Goal: Transaction & Acquisition: Purchase product/service

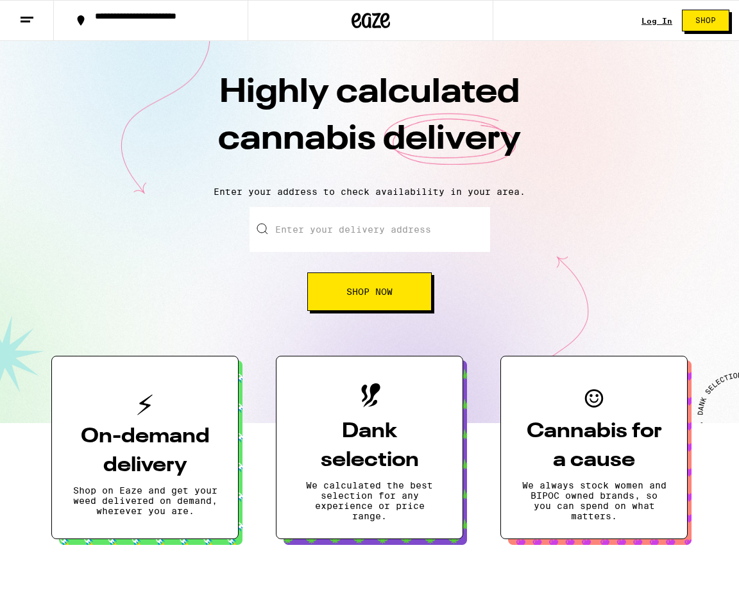
click at [660, 19] on link "Log In" at bounding box center [656, 21] width 31 height 8
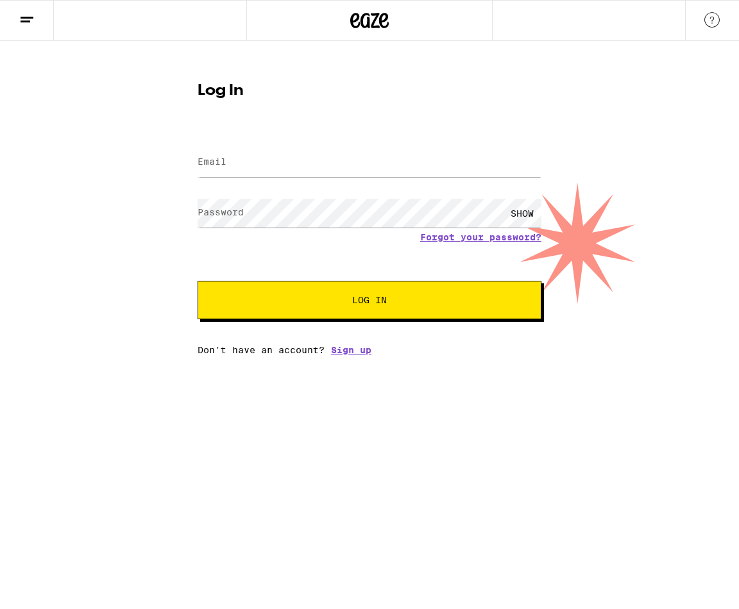
click at [224, 167] on label "Email" at bounding box center [212, 161] width 29 height 10
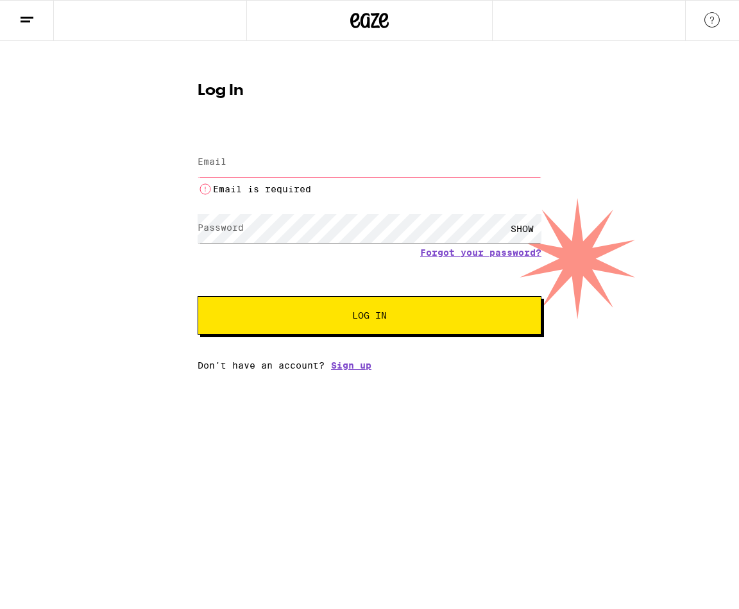
click at [237, 162] on input "Email" at bounding box center [370, 162] width 344 height 29
click at [337, 164] on input "Email" at bounding box center [370, 162] width 344 height 29
type input "demondestructor@aol.com"
click at [369, 301] on button "Log In" at bounding box center [370, 315] width 344 height 38
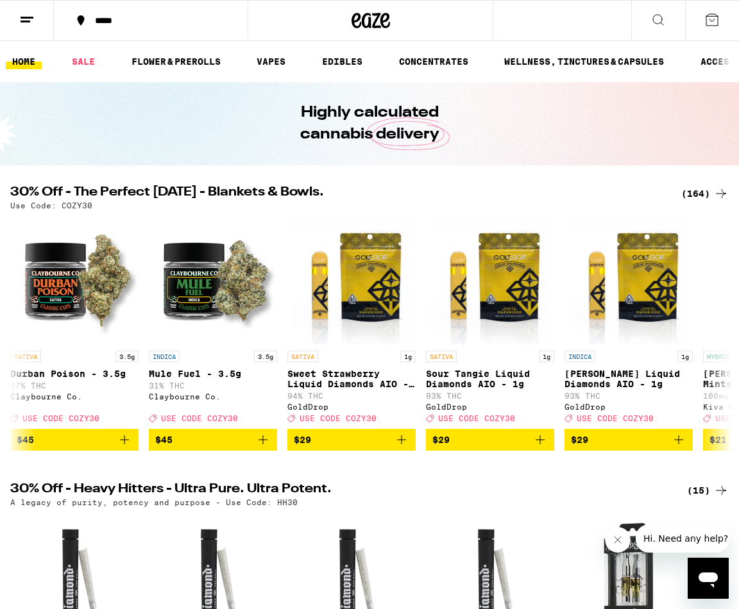
click at [710, 17] on icon at bounding box center [711, 19] width 15 height 15
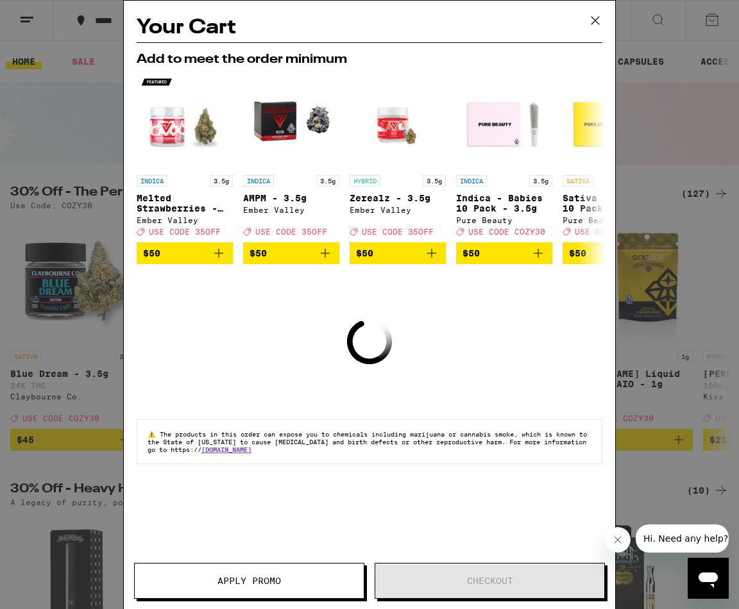
click at [595, 28] on icon at bounding box center [595, 20] width 19 height 19
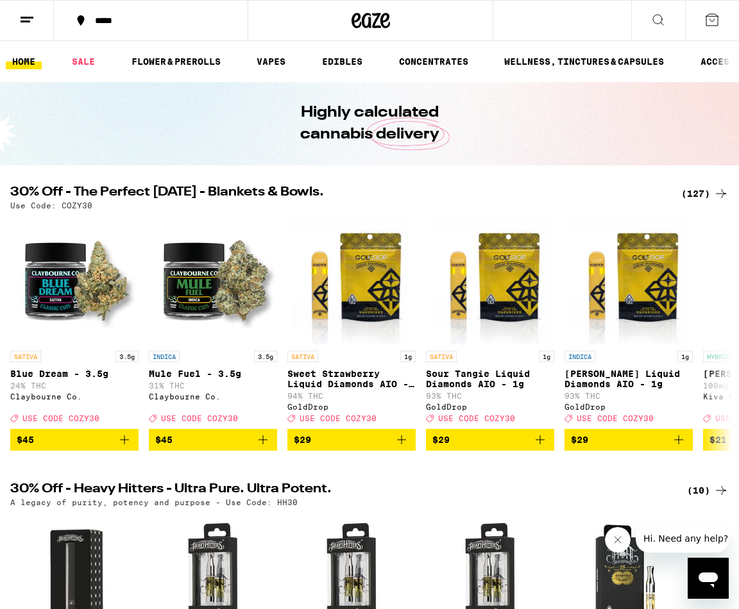
click at [24, 21] on line at bounding box center [26, 21] width 10 height 0
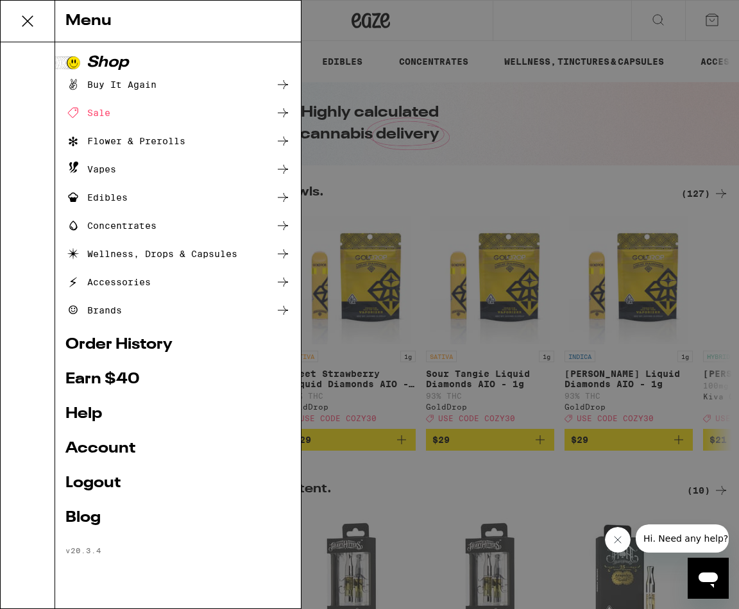
click at [102, 344] on link "Order History" at bounding box center [177, 344] width 225 height 15
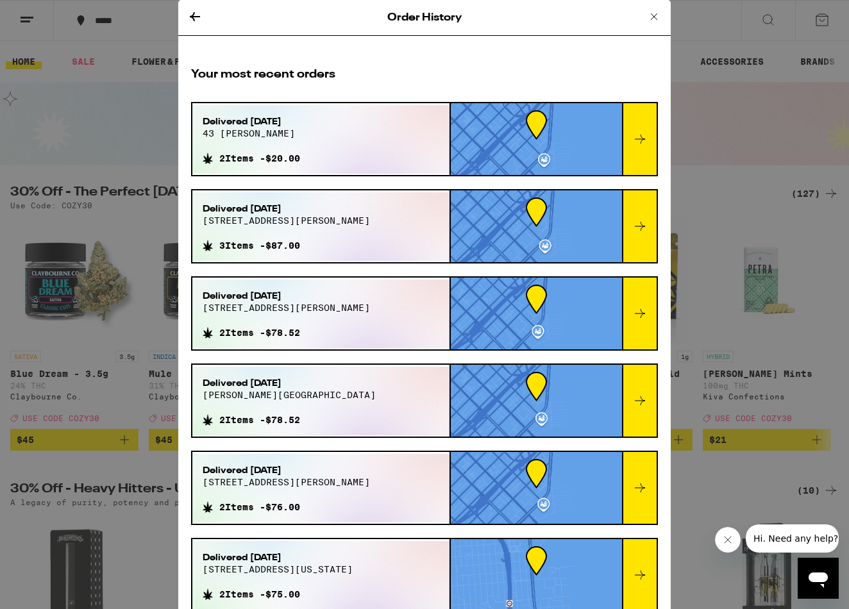
click at [139, 106] on div "Order History Your most recent orders Delivered Aug 20, 2025 43 colin p kelly j…" at bounding box center [424, 304] width 849 height 609
click at [654, 15] on icon at bounding box center [654, 16] width 15 height 15
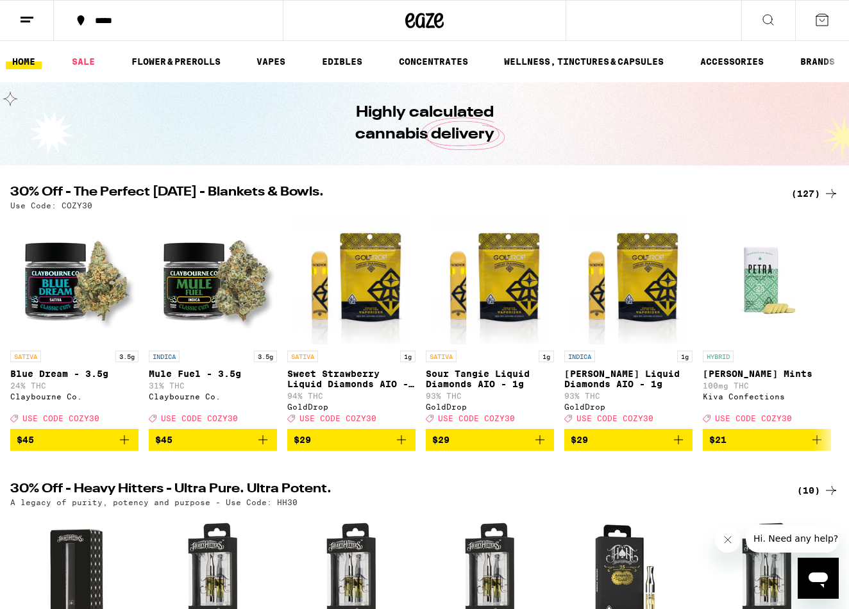
click at [738, 13] on icon at bounding box center [768, 19] width 15 height 15
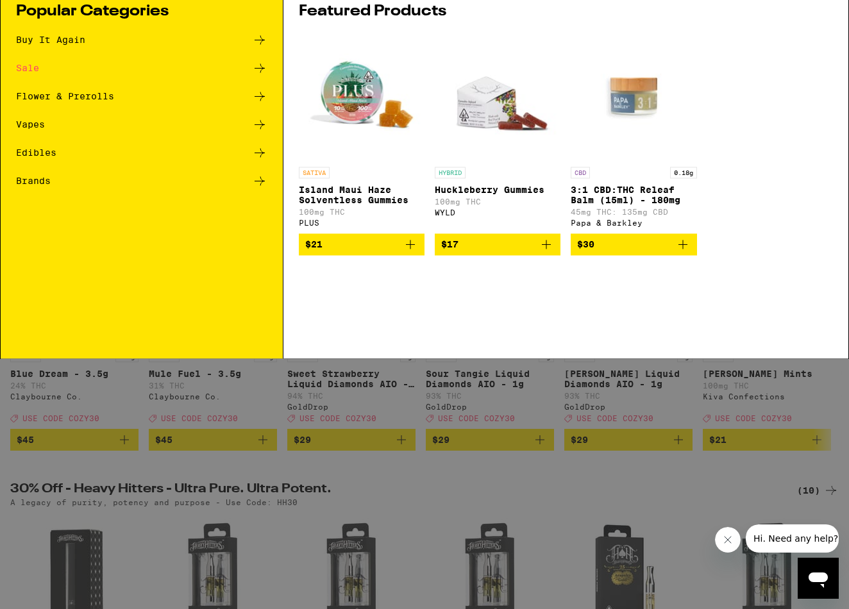
click at [387, 28] on div "Search for Products" at bounding box center [425, 21] width 848 height 41
click at [209, 35] on div "Search for Products" at bounding box center [425, 21] width 848 height 41
click at [209, 28] on div "Search for Products" at bounding box center [425, 21] width 848 height 41
click at [251, 15] on input "Search for Products" at bounding box center [423, 21] width 772 height 12
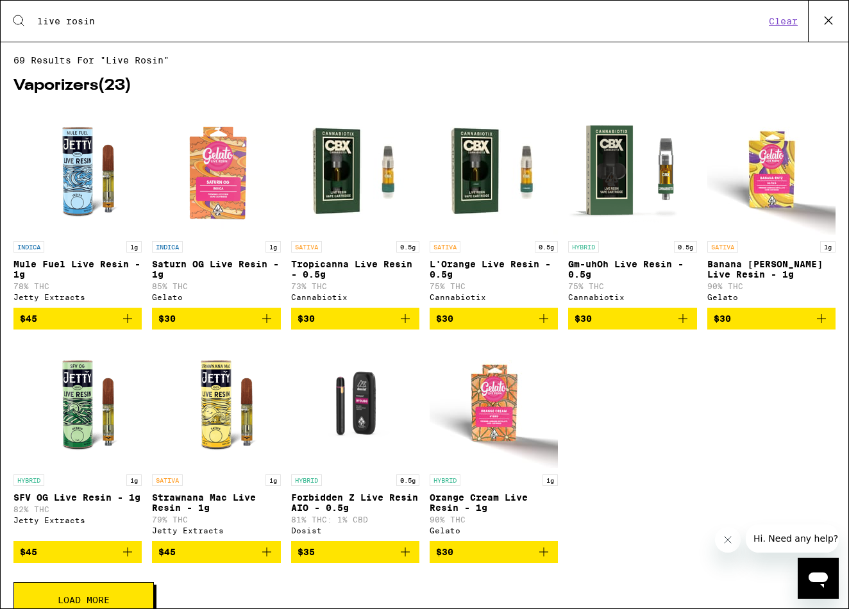
type input "live rosin"
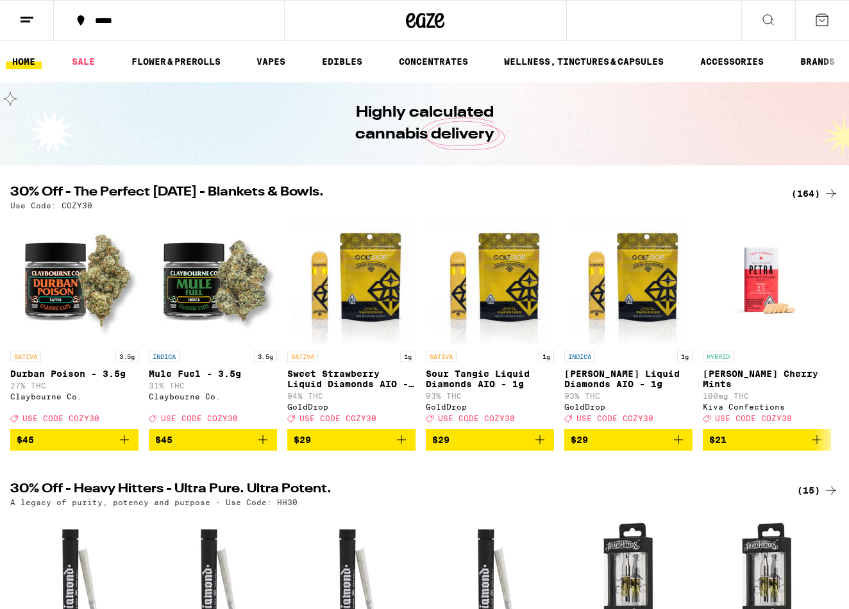
click at [24, 14] on icon at bounding box center [26, 19] width 15 height 15
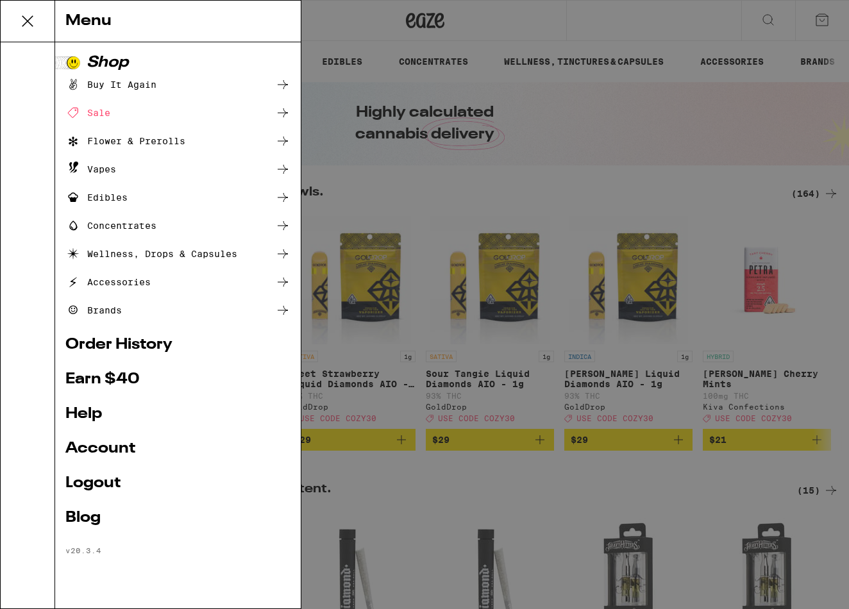
click at [761, 8] on div "Menu Shop Buy It Again Sale Flower & Prerolls Vapes Edibles Concentrates Wellne…" at bounding box center [424, 304] width 849 height 609
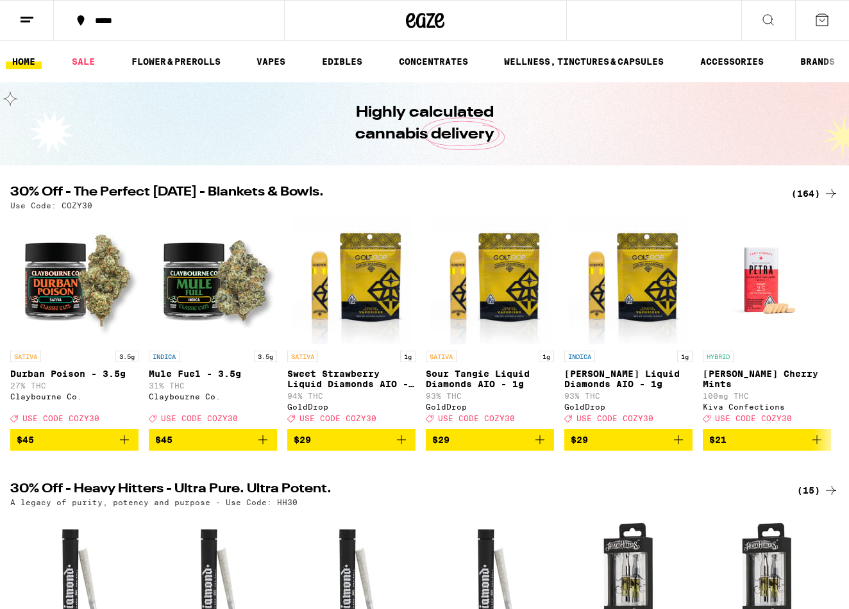
click at [773, 17] on icon at bounding box center [768, 19] width 15 height 15
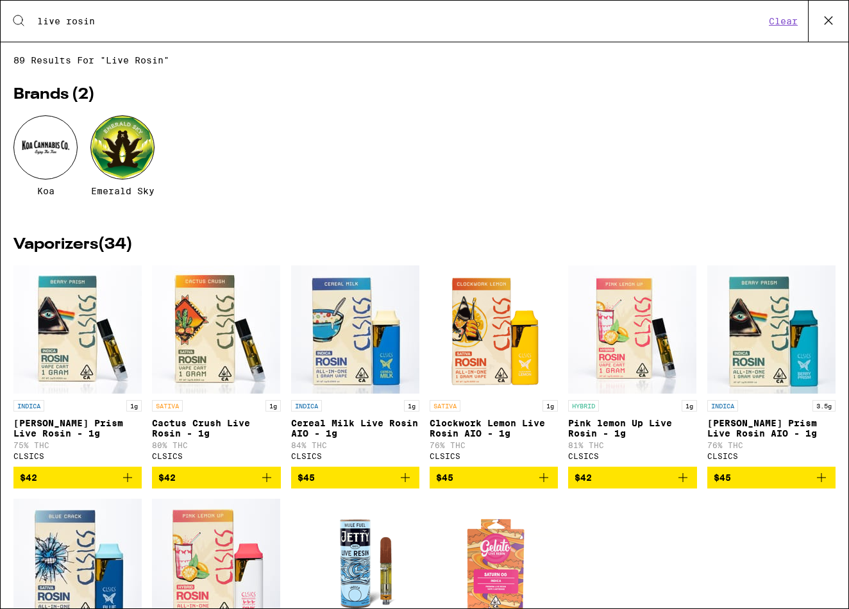
click at [639, 24] on input "live rosin" at bounding box center [401, 21] width 729 height 12
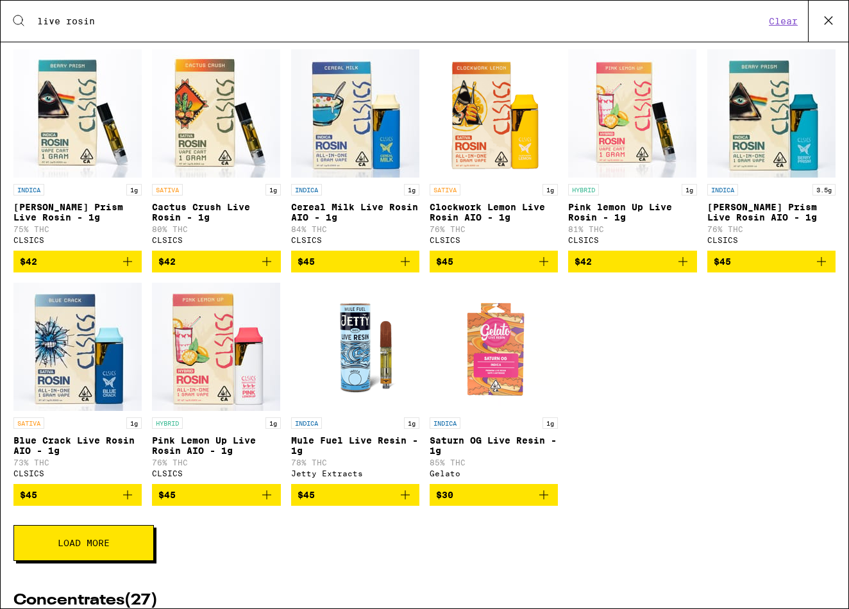
scroll to position [220, 0]
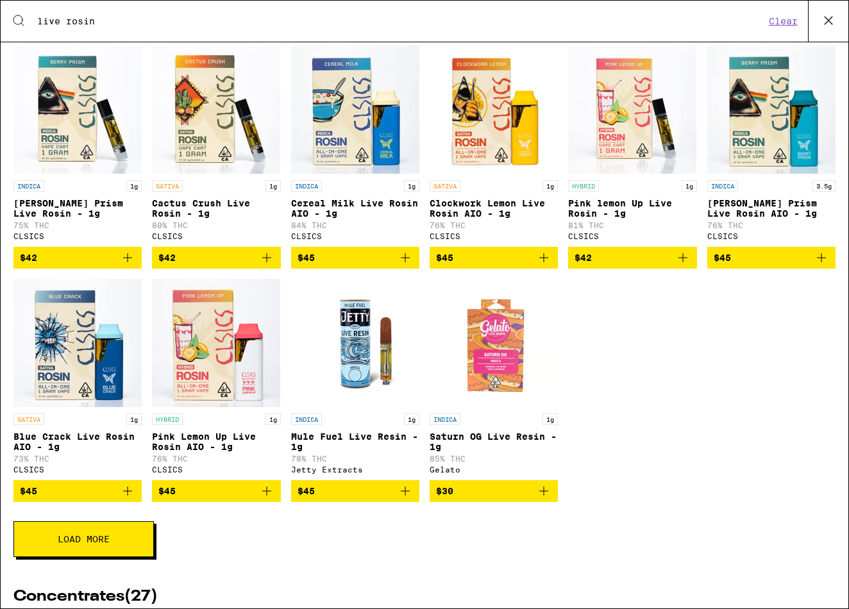
click at [824, 262] on icon "Add to bag" at bounding box center [821, 257] width 9 height 9
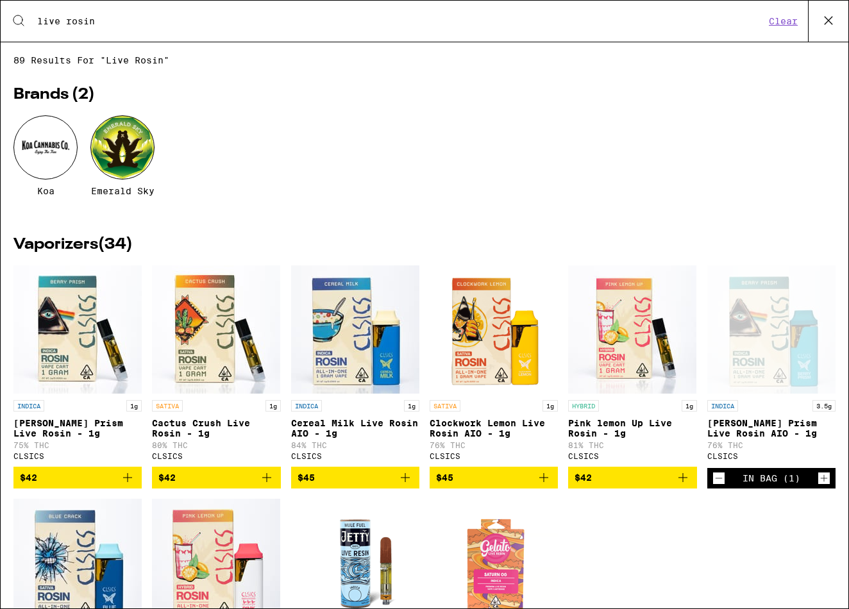
scroll to position [0, 0]
click at [498, 13] on div "Search for Products live rosin Clear" at bounding box center [425, 21] width 848 height 41
click at [493, 23] on input "live rosin" at bounding box center [401, 21] width 729 height 12
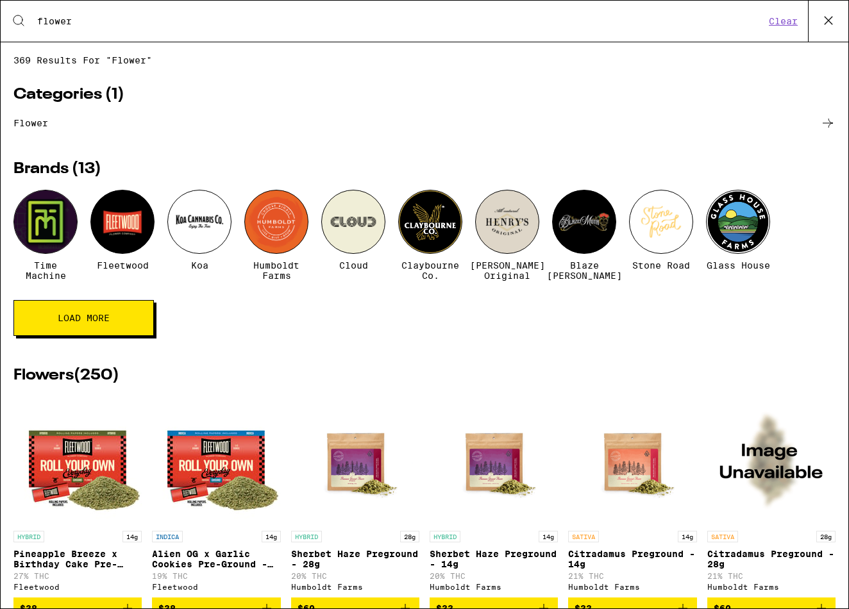
type input "flower"
click at [832, 21] on icon at bounding box center [828, 20] width 19 height 19
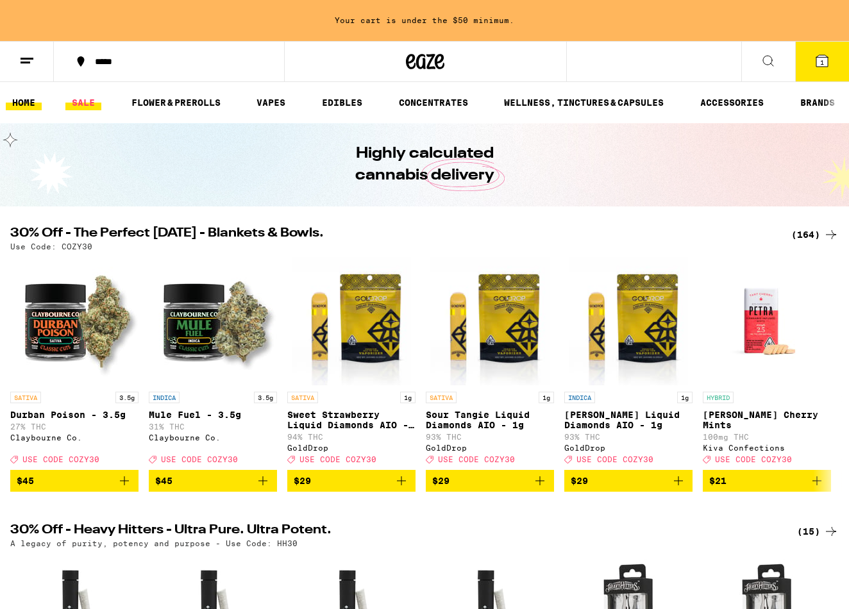
click at [86, 106] on link "SALE" at bounding box center [83, 102] width 36 height 15
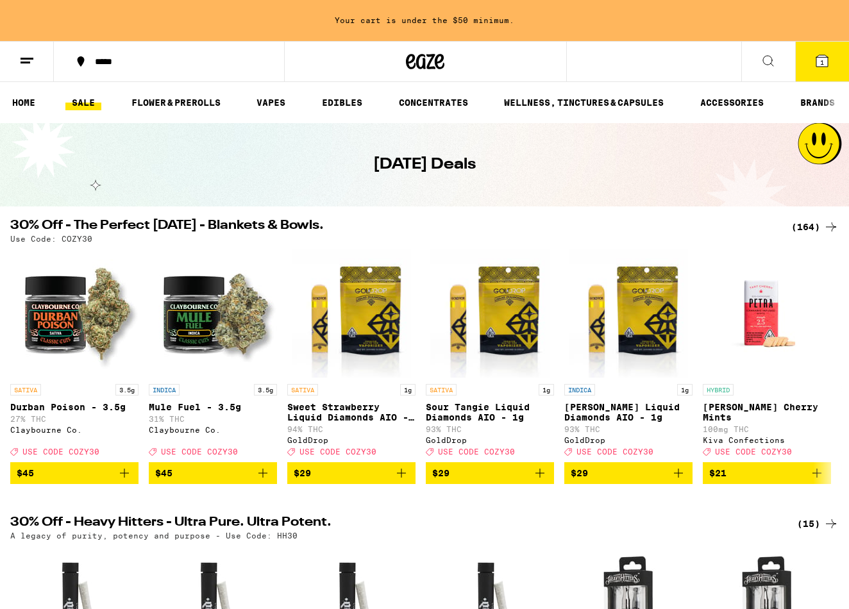
click at [818, 230] on div "(164)" at bounding box center [814, 226] width 47 height 15
click at [190, 109] on link "FLOWER & PREROLLS" at bounding box center [176, 102] width 102 height 15
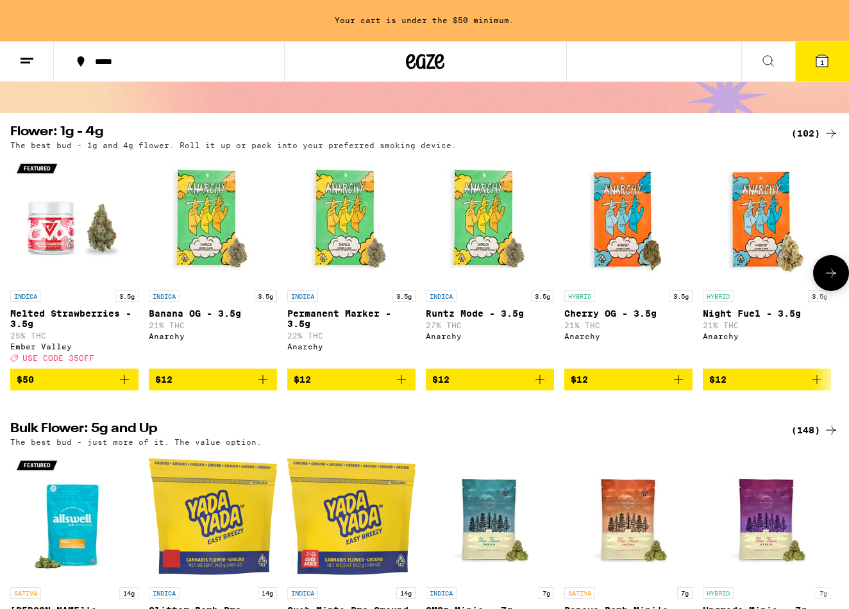
scroll to position [103, 0]
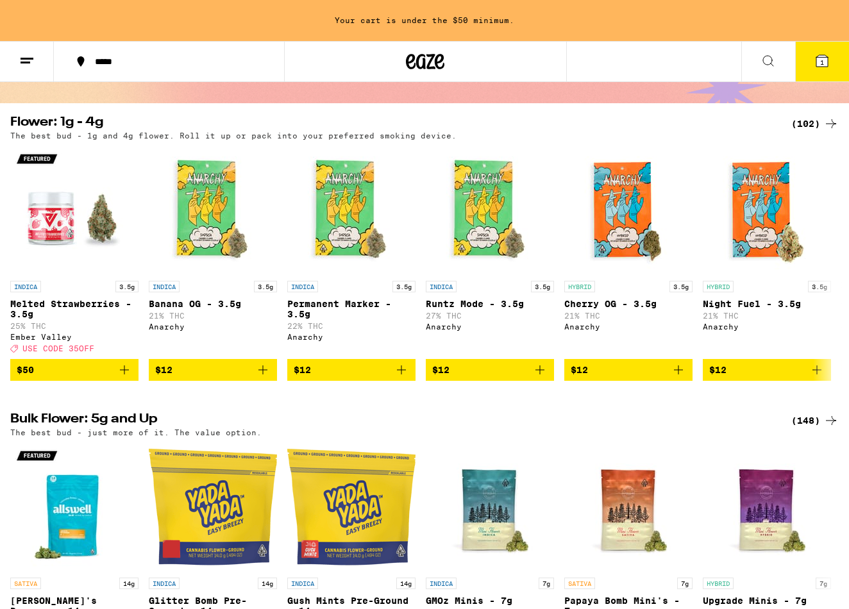
click at [821, 65] on span "1" at bounding box center [822, 62] width 4 height 8
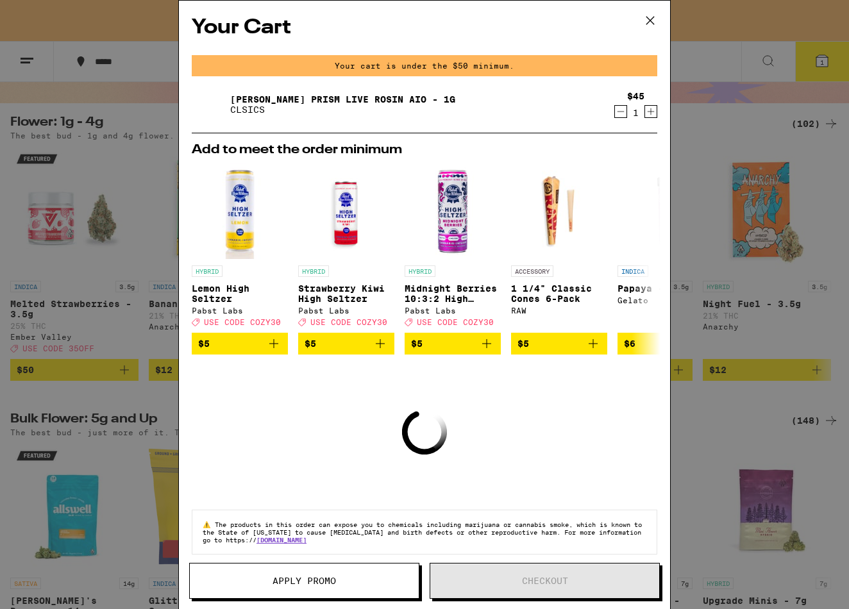
click at [319, 574] on button "Apply Promo" at bounding box center [304, 581] width 230 height 36
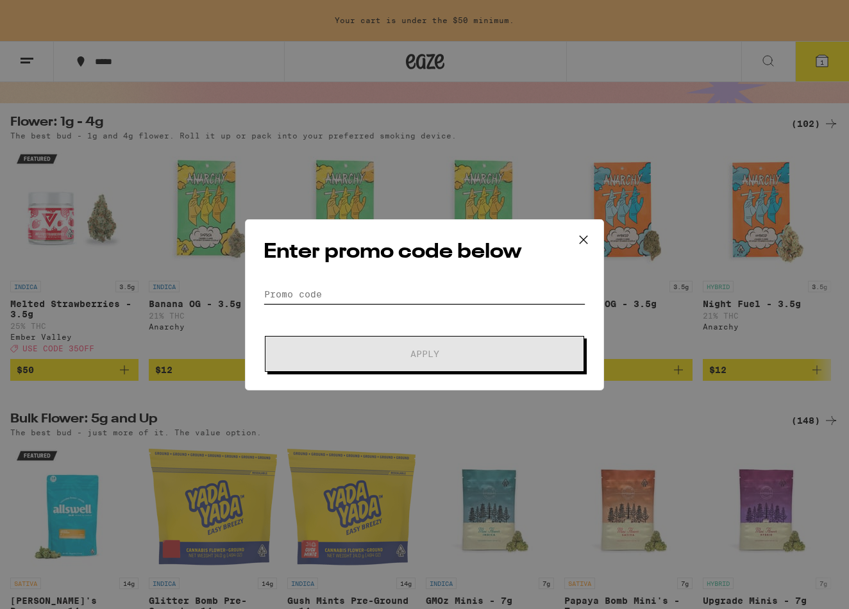
click at [329, 291] on input "Promo Code" at bounding box center [425, 294] width 322 height 19
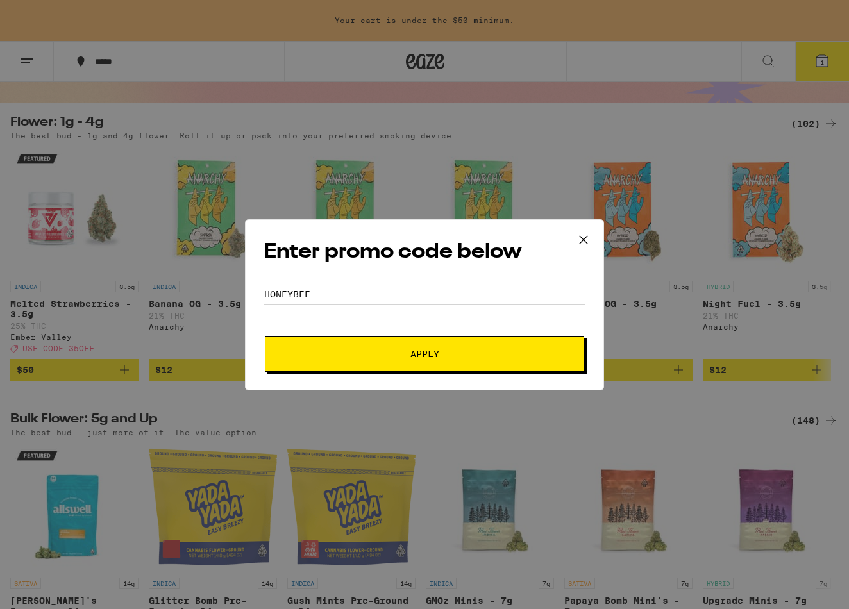
type input "honeybee"
click at [350, 341] on button "Apply" at bounding box center [424, 354] width 319 height 36
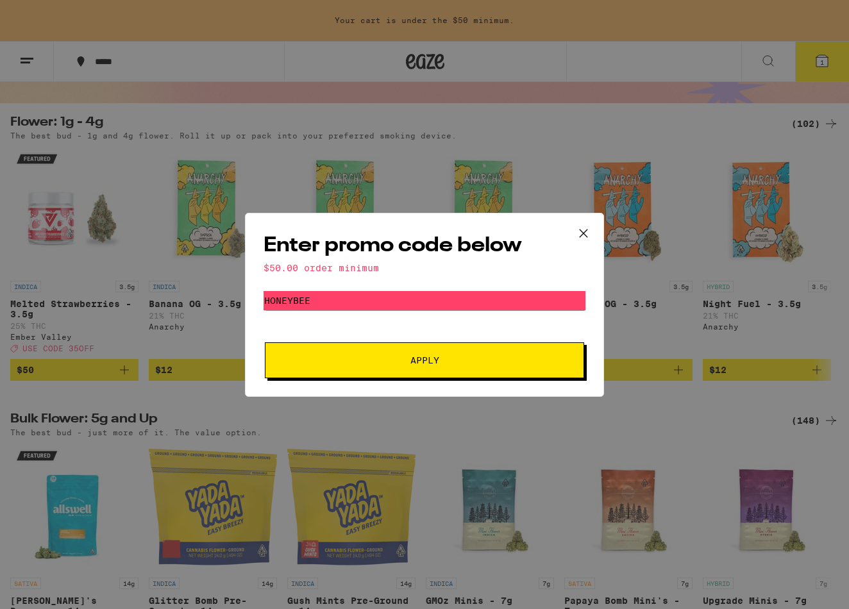
click at [580, 226] on icon at bounding box center [583, 233] width 19 height 19
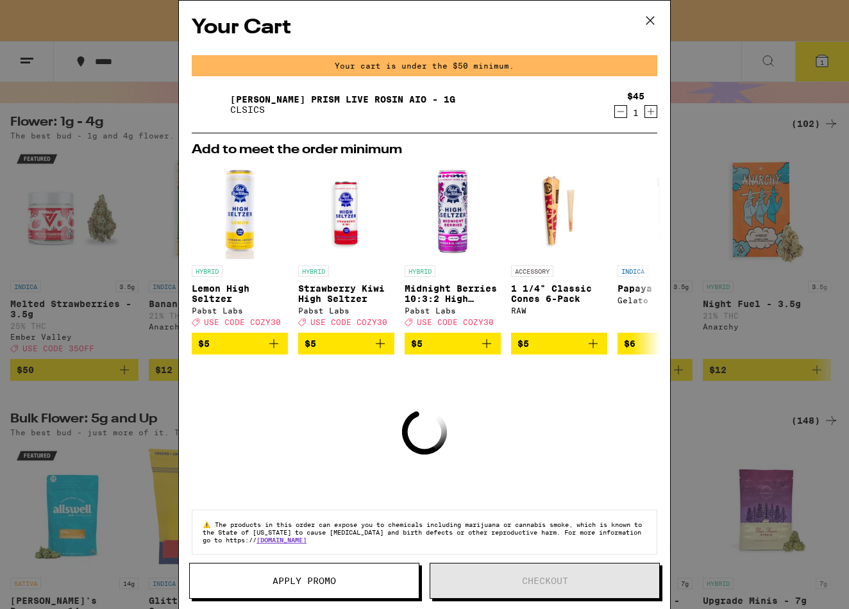
click at [649, 24] on icon at bounding box center [650, 20] width 19 height 19
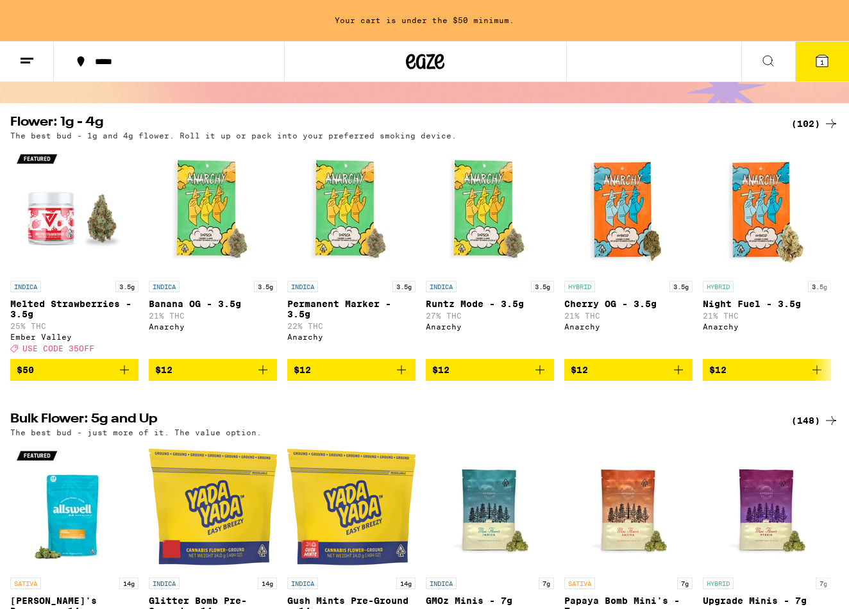
click at [812, 65] on button "1" at bounding box center [822, 62] width 54 height 40
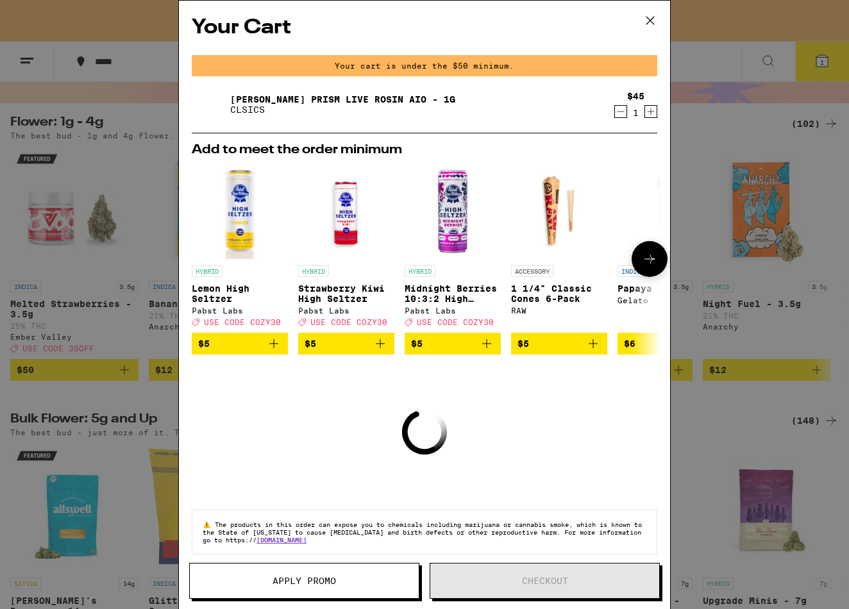
click at [643, 263] on icon at bounding box center [649, 258] width 15 height 15
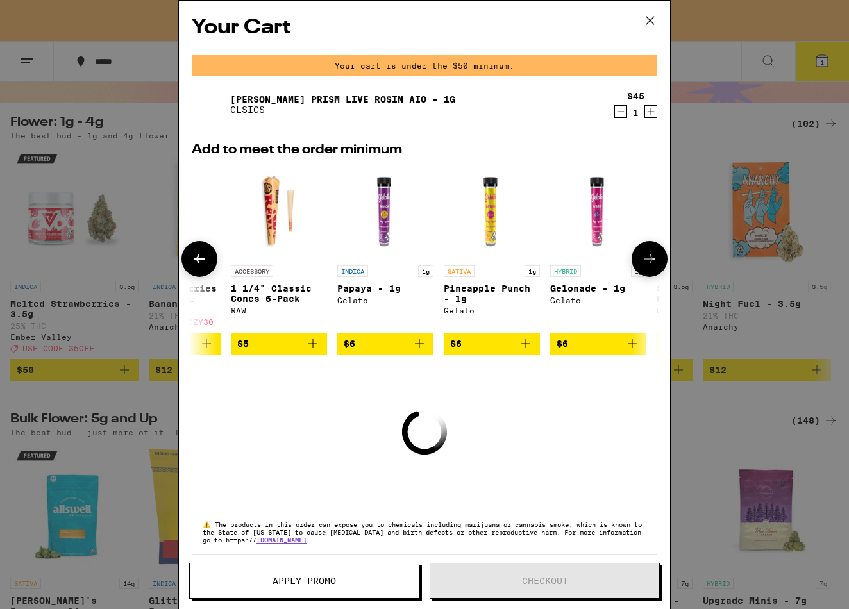
scroll to position [0, 326]
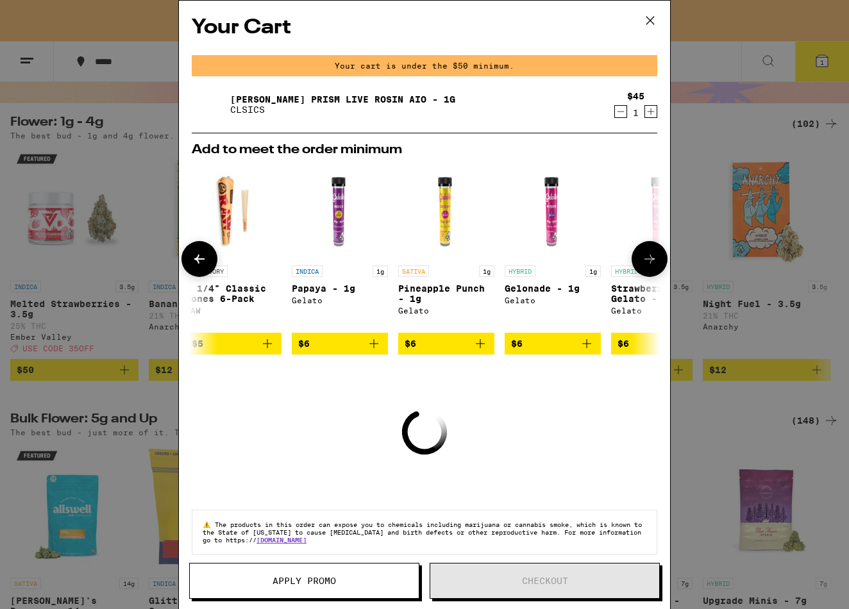
click at [373, 348] on icon "Add to bag" at bounding box center [373, 343] width 9 height 9
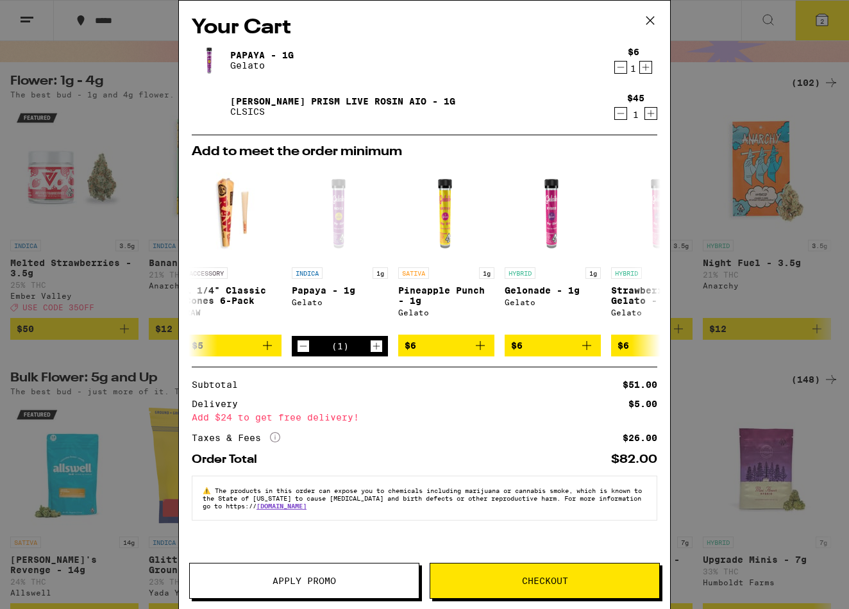
click at [350, 584] on span "Apply Promo" at bounding box center [304, 581] width 229 height 9
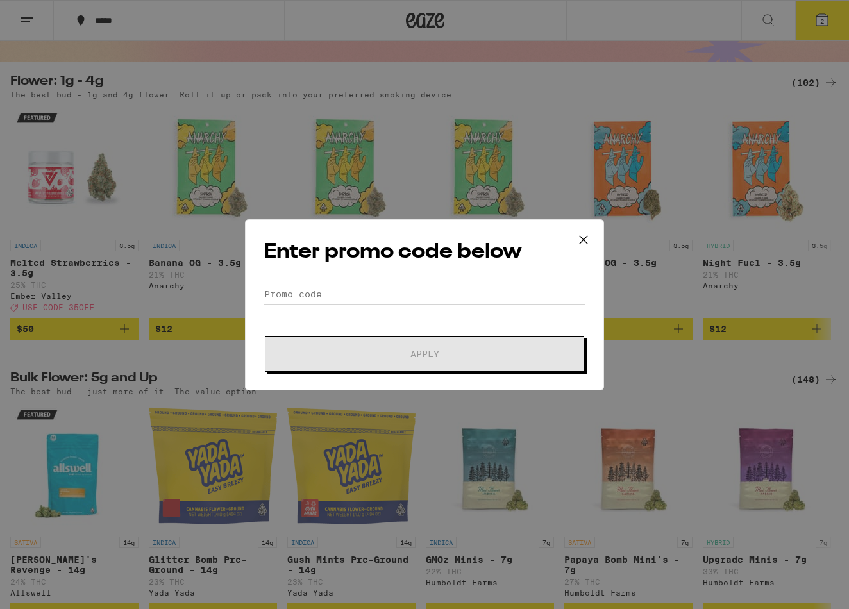
click at [328, 301] on input "Promo Code" at bounding box center [425, 294] width 322 height 19
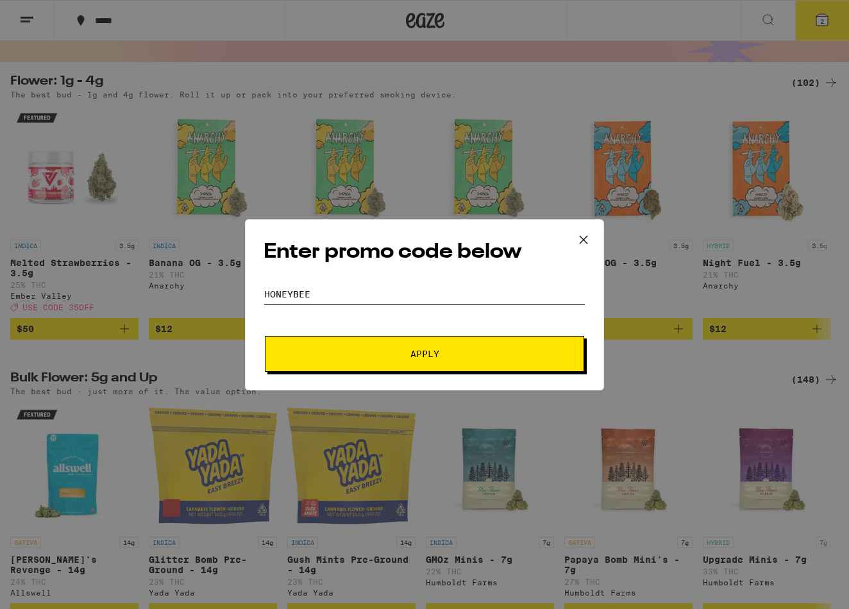
type input "honeybee"
click at [356, 355] on span "Apply" at bounding box center [424, 354] width 231 height 9
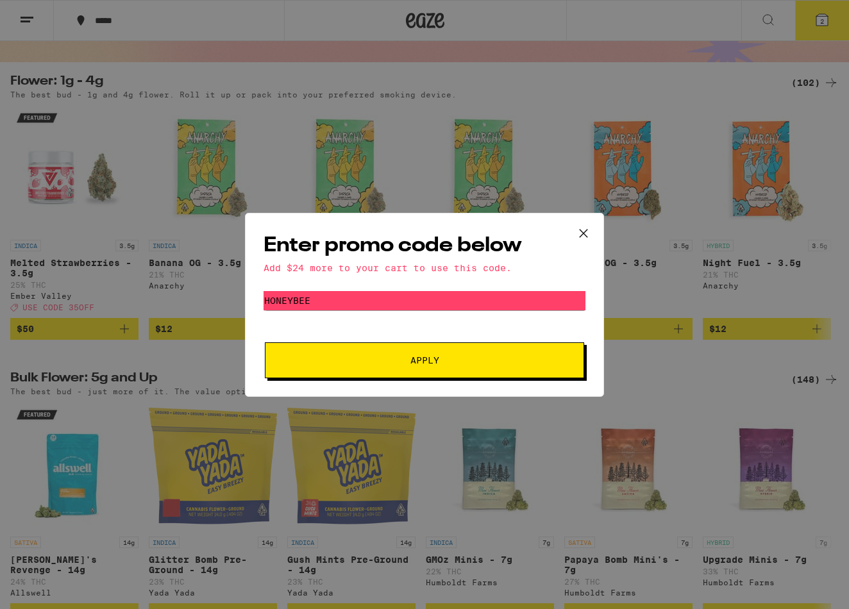
click at [580, 232] on icon at bounding box center [583, 233] width 19 height 19
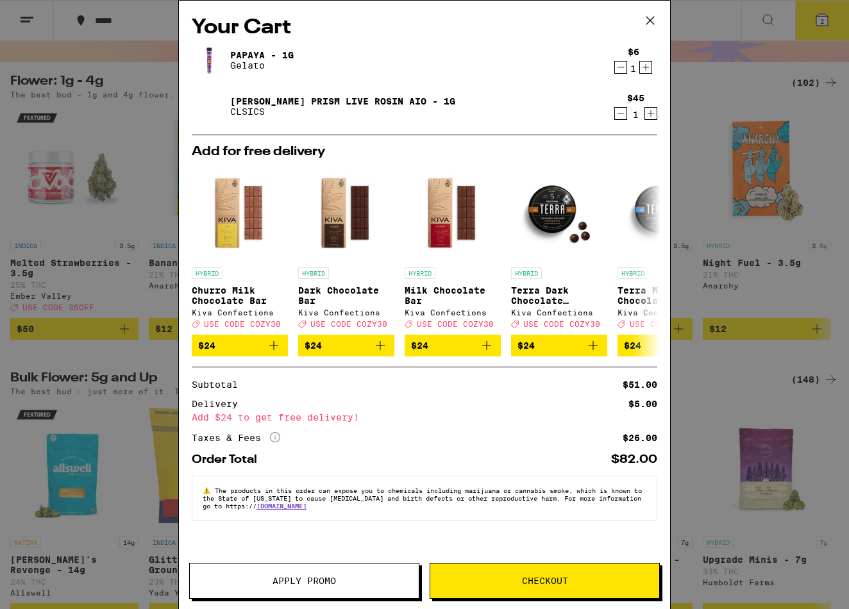
click at [618, 67] on icon "Decrement" at bounding box center [621, 67] width 12 height 15
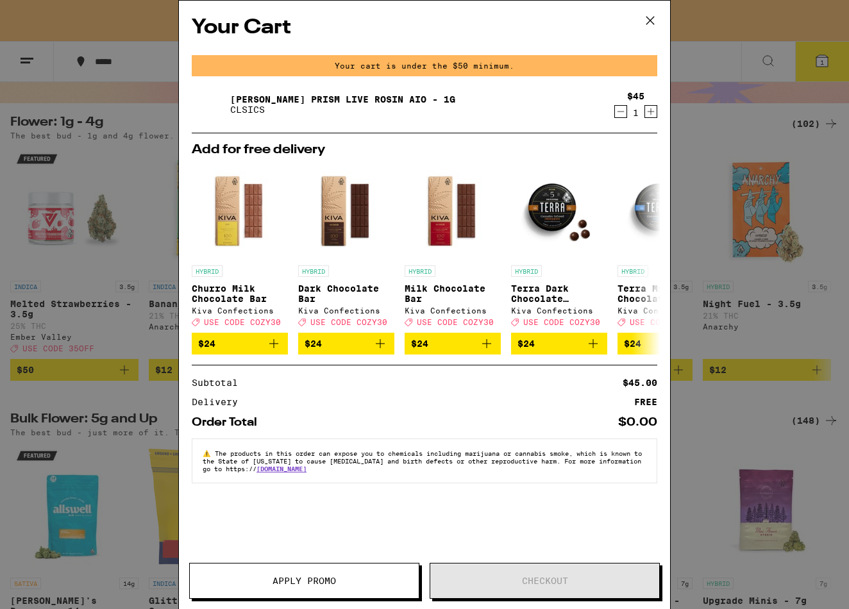
click at [652, 18] on icon at bounding box center [650, 20] width 19 height 19
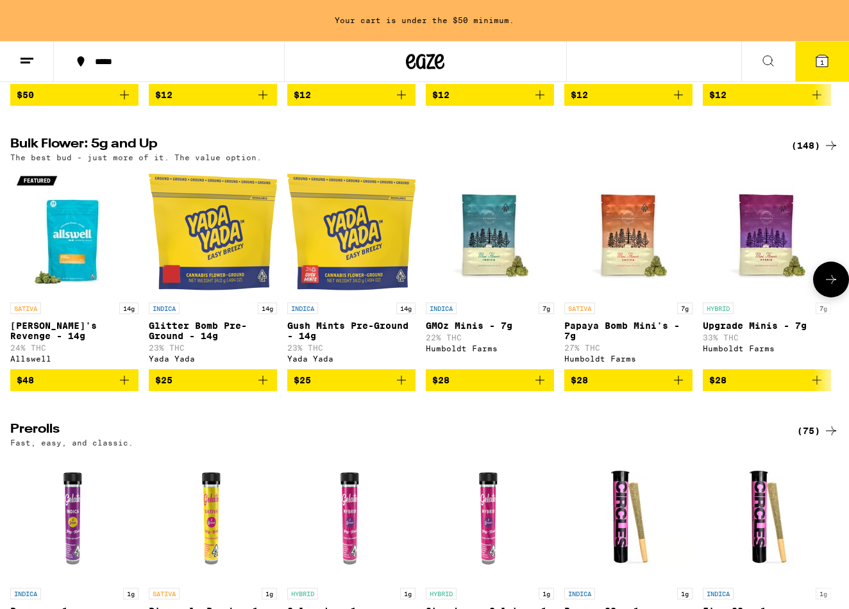
scroll to position [377, 0]
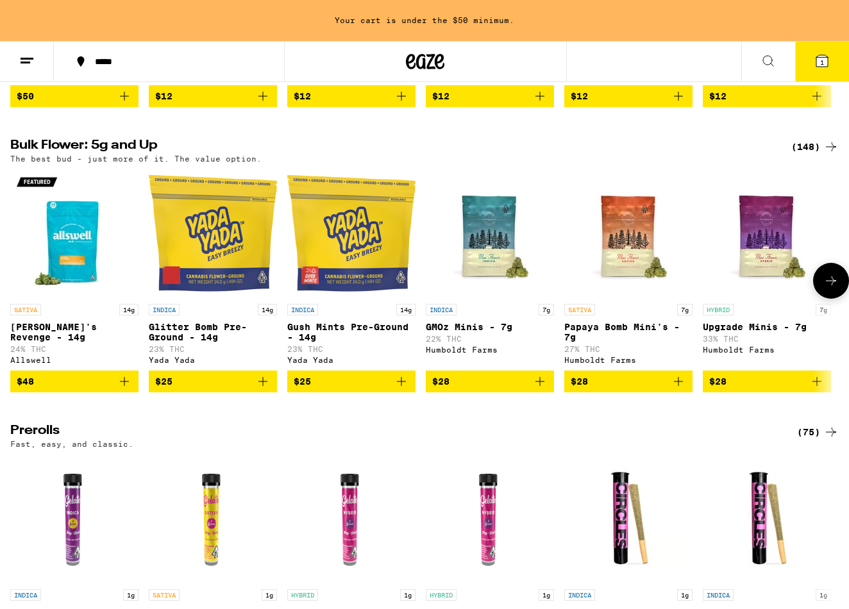
click at [828, 289] on icon at bounding box center [831, 280] width 15 height 15
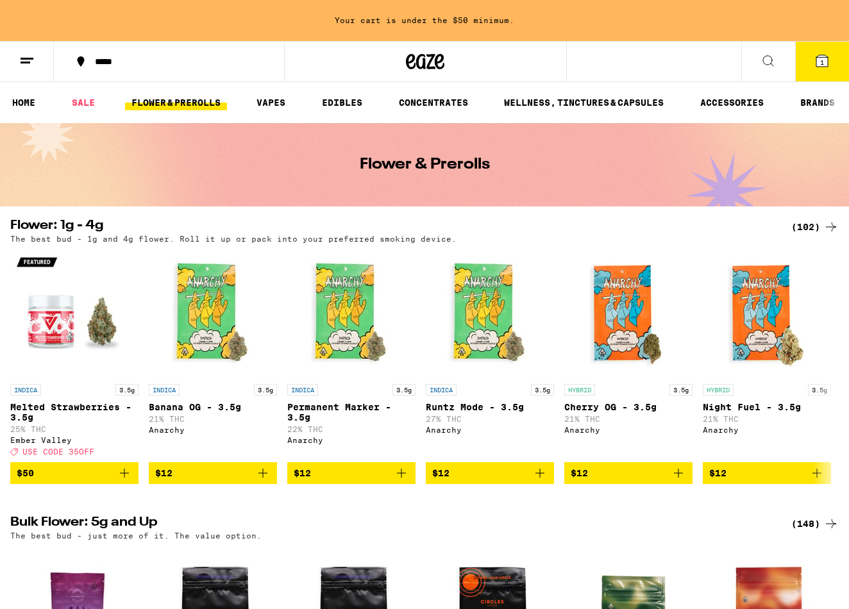
scroll to position [0, 0]
click at [174, 106] on link "FLOWER & PREROLLS" at bounding box center [176, 102] width 102 height 15
click at [538, 481] on icon "Add to bag" at bounding box center [539, 473] width 15 height 15
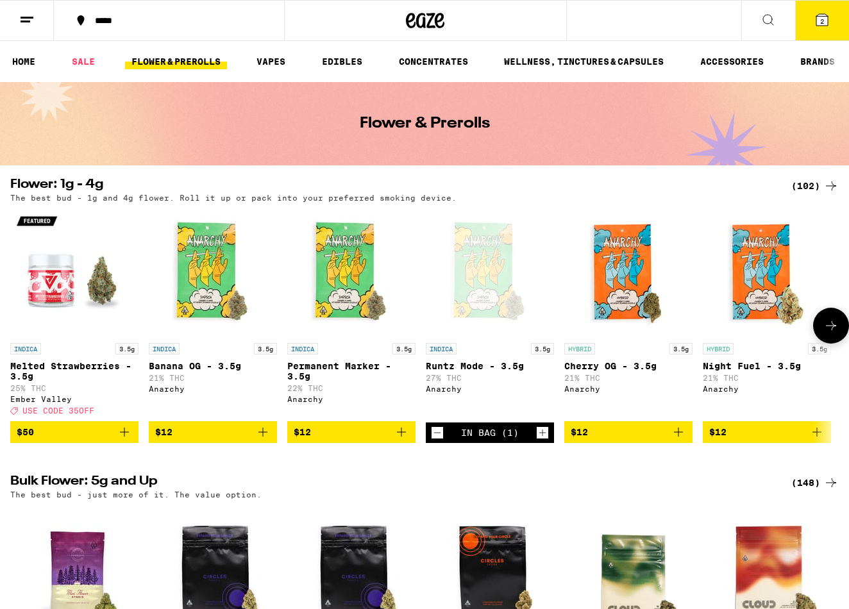
click at [831, 334] on icon at bounding box center [831, 325] width 15 height 15
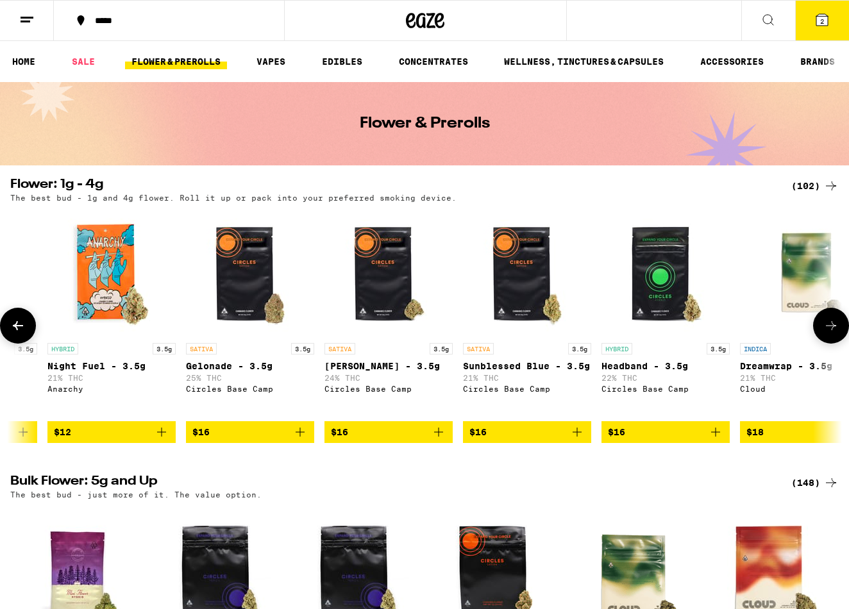
scroll to position [0, 689]
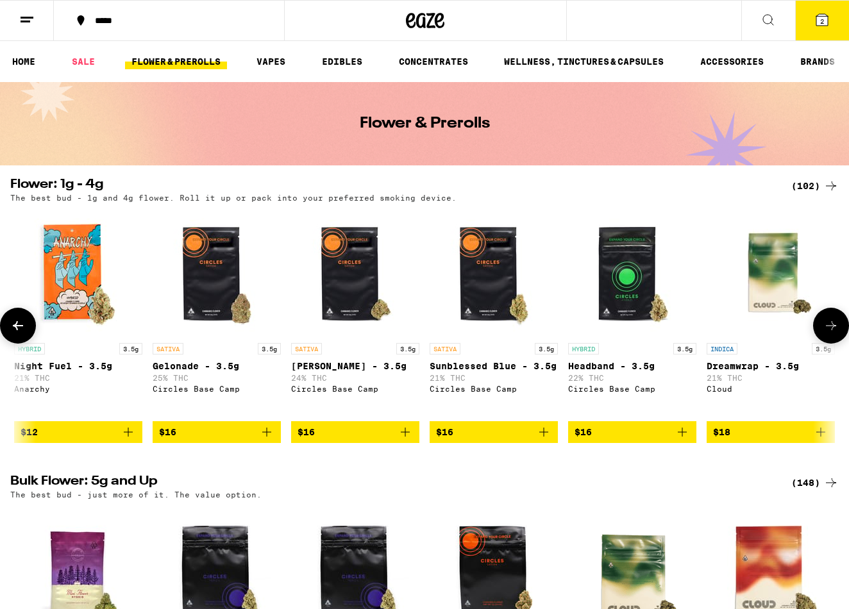
click at [530, 407] on div "SATIVA 3.5g Sunblessed Blue - 3.5g 21% THC Circles Base Camp" at bounding box center [494, 379] width 128 height 72
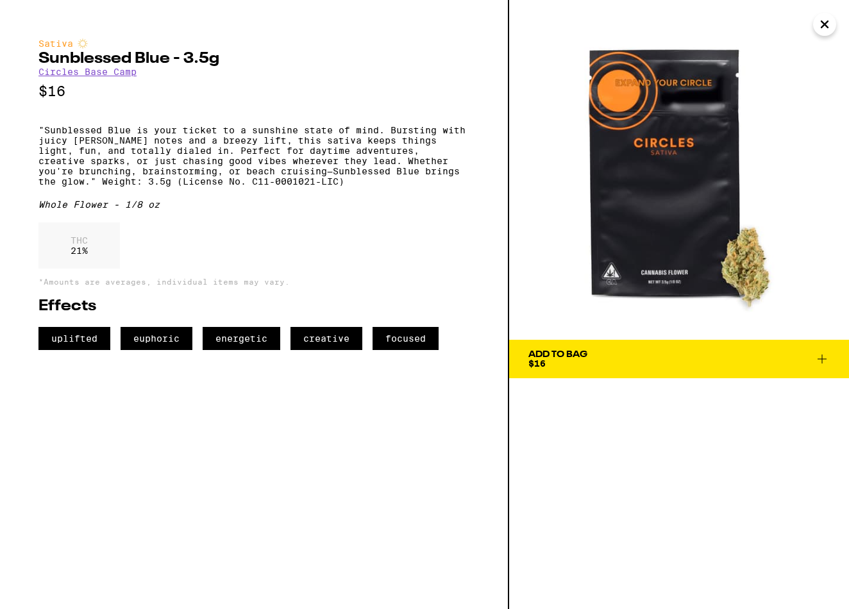
click at [826, 31] on icon "Close" at bounding box center [824, 24] width 15 height 19
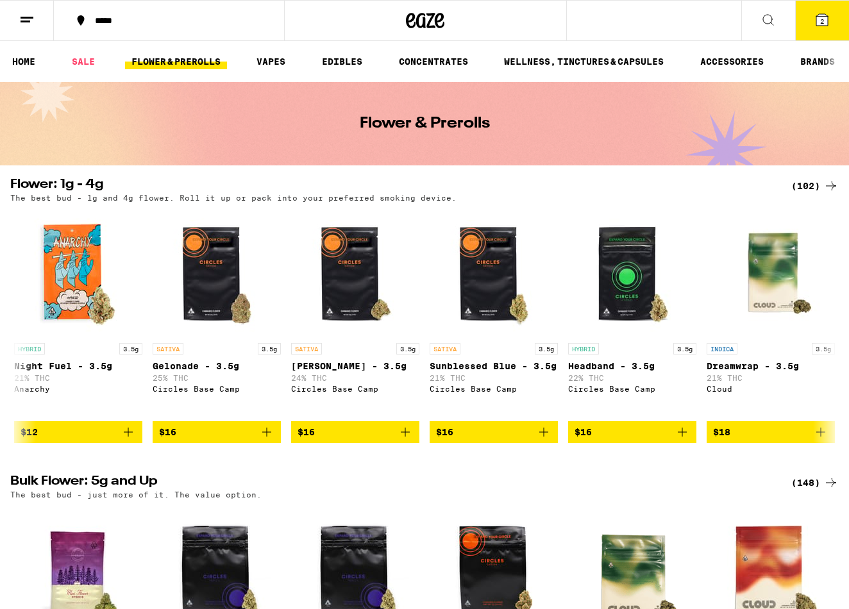
click at [819, 26] on icon at bounding box center [822, 20] width 12 height 12
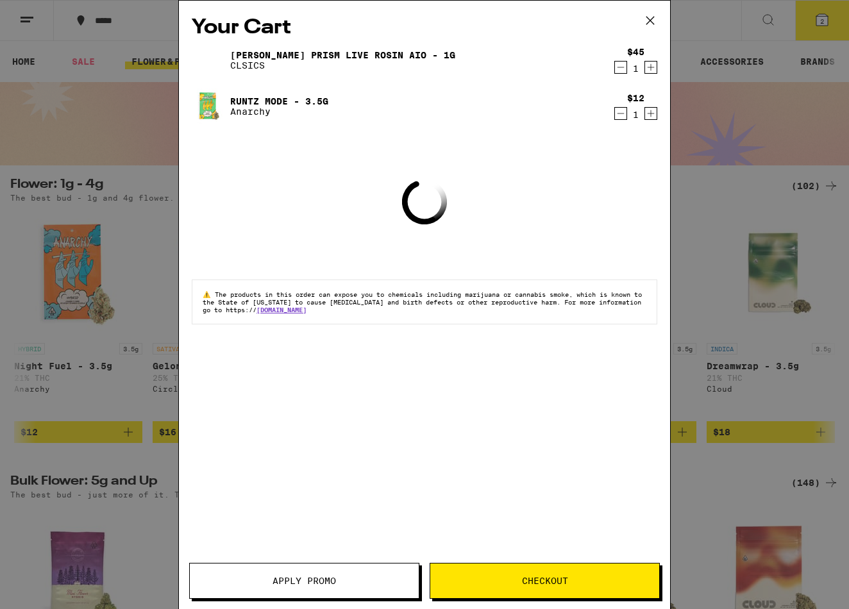
click at [301, 577] on span "Apply Promo" at bounding box center [304, 581] width 63 height 9
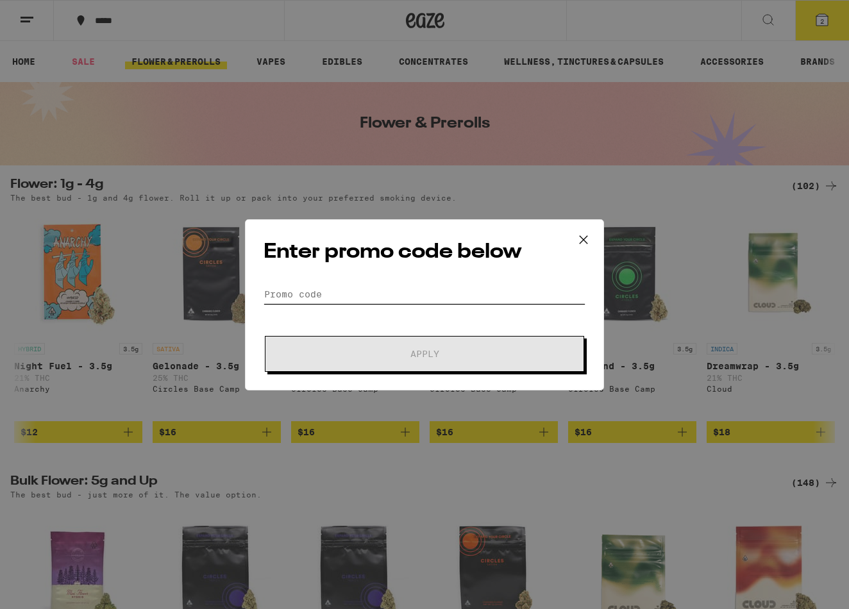
click at [342, 299] on input "Promo Code" at bounding box center [425, 294] width 322 height 19
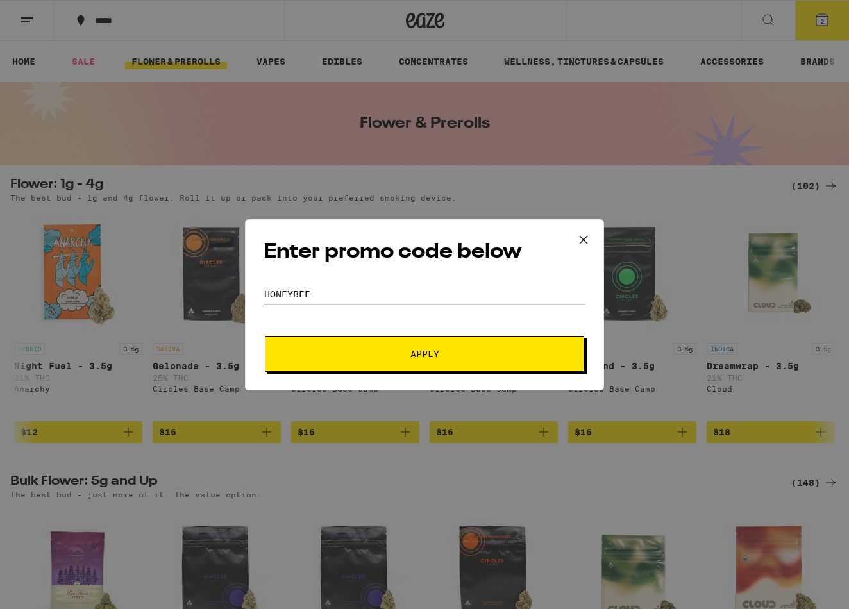
type input "honeybee"
click at [389, 342] on button "Apply" at bounding box center [424, 354] width 319 height 36
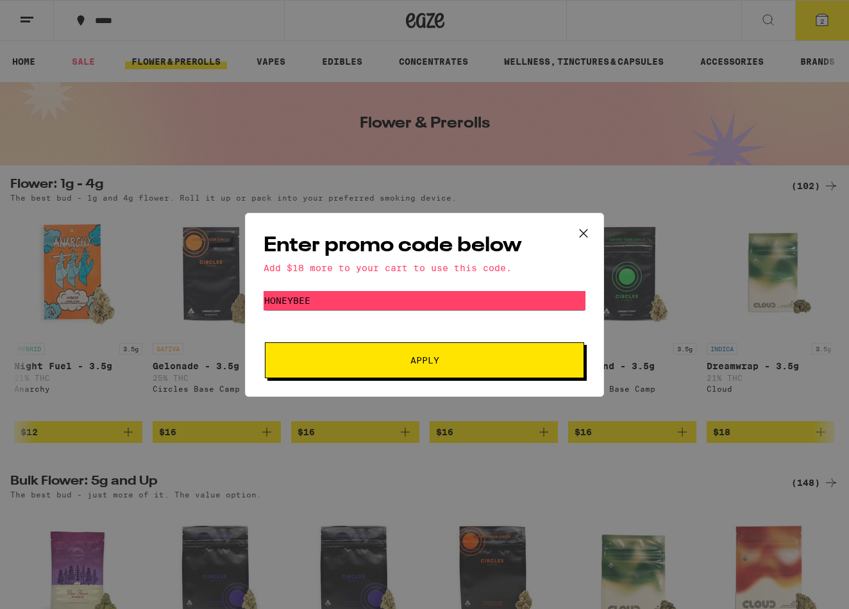
click at [580, 236] on icon at bounding box center [584, 233] width 8 height 8
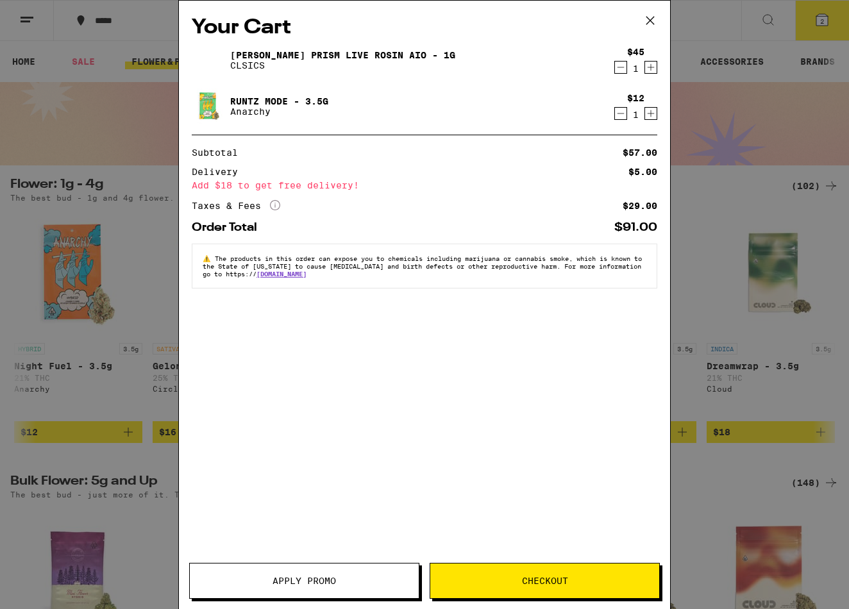
click at [648, 21] on icon at bounding box center [650, 20] width 19 height 19
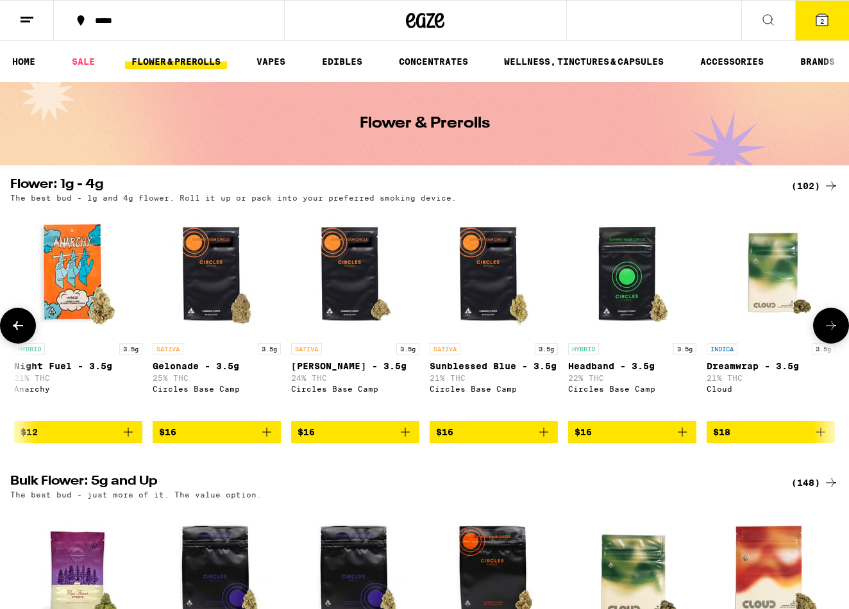
click at [824, 331] on icon at bounding box center [831, 325] width 15 height 15
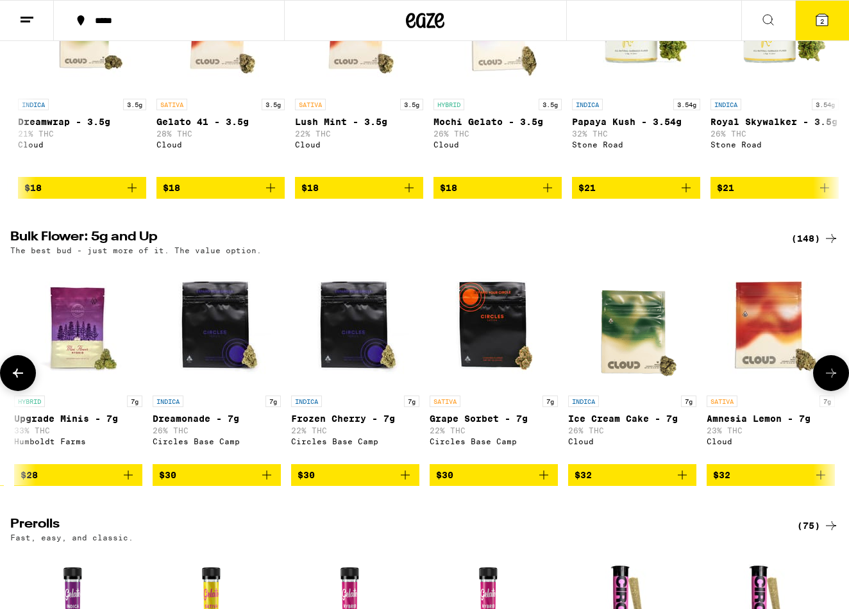
scroll to position [244, 0]
click at [830, 381] on icon at bounding box center [831, 373] width 15 height 15
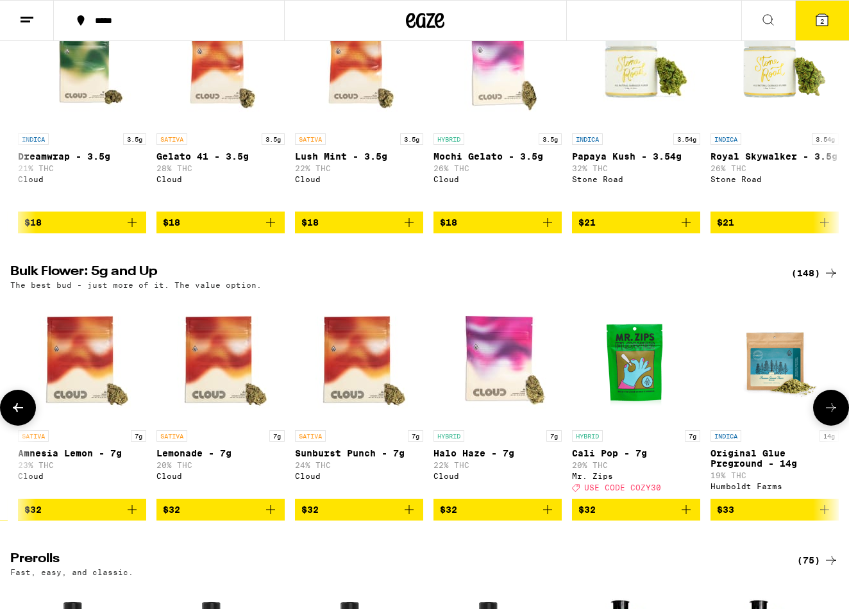
scroll to position [257, 0]
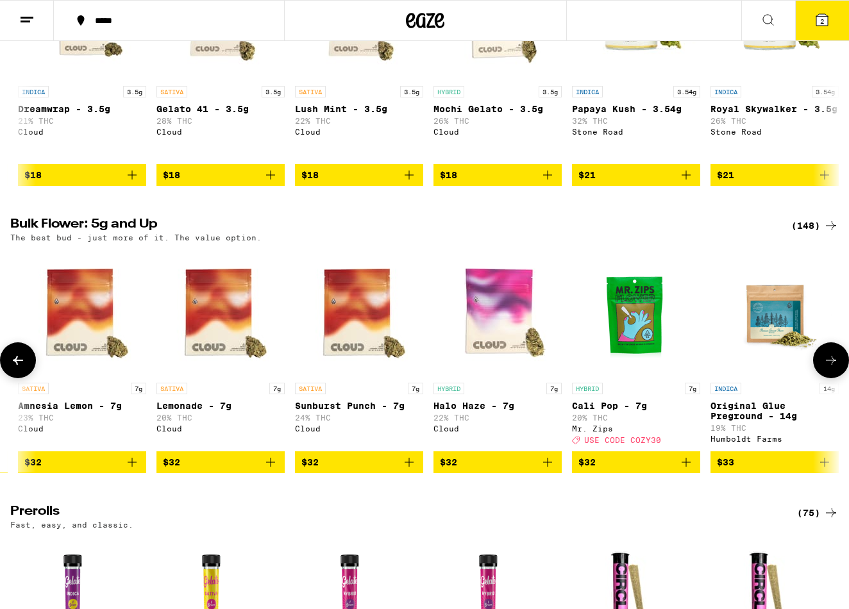
click at [22, 368] on icon at bounding box center [17, 360] width 15 height 15
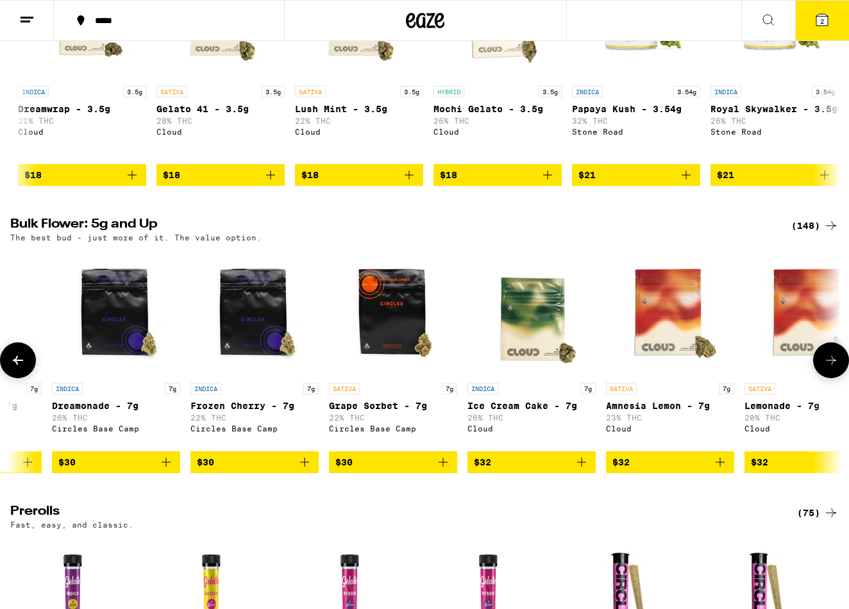
scroll to position [0, 689]
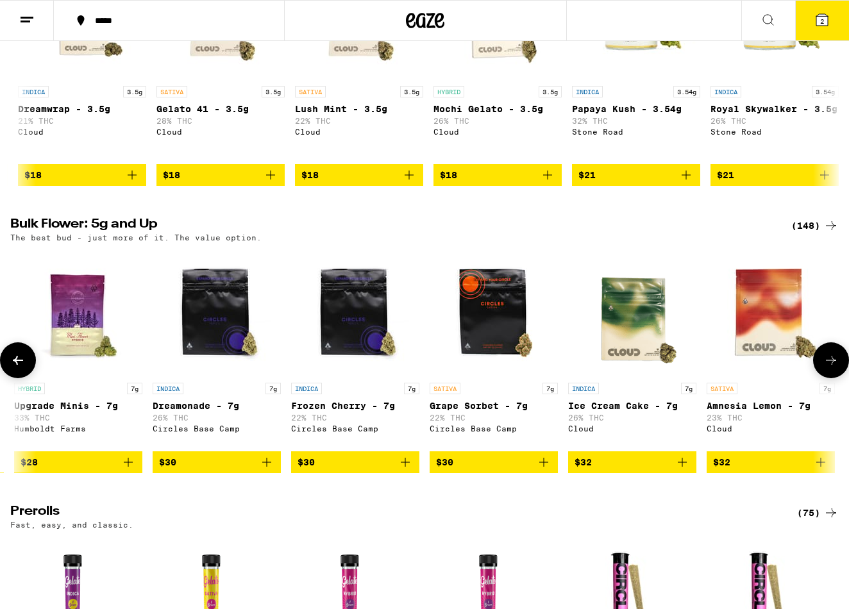
click at [22, 368] on icon at bounding box center [17, 360] width 15 height 15
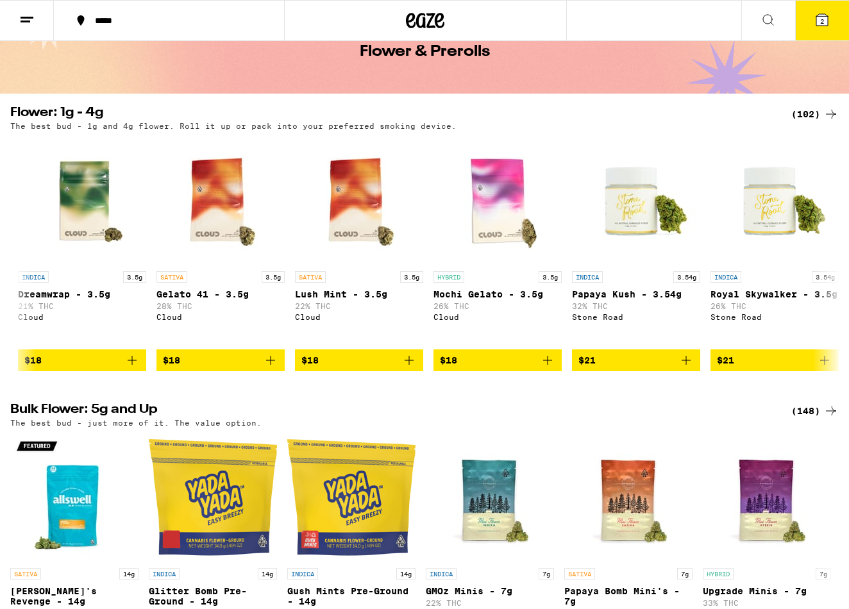
scroll to position [69, 0]
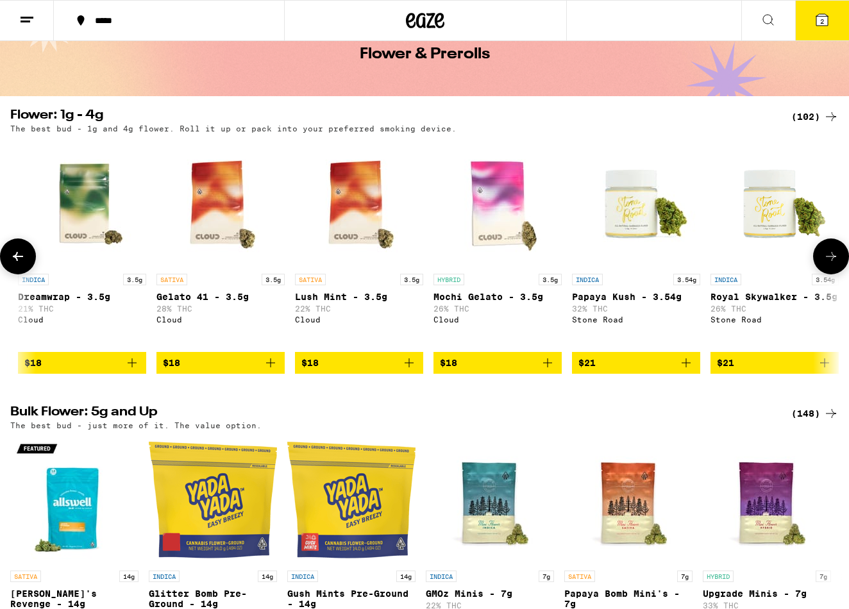
click at [690, 371] on icon "Add to bag" at bounding box center [686, 362] width 15 height 15
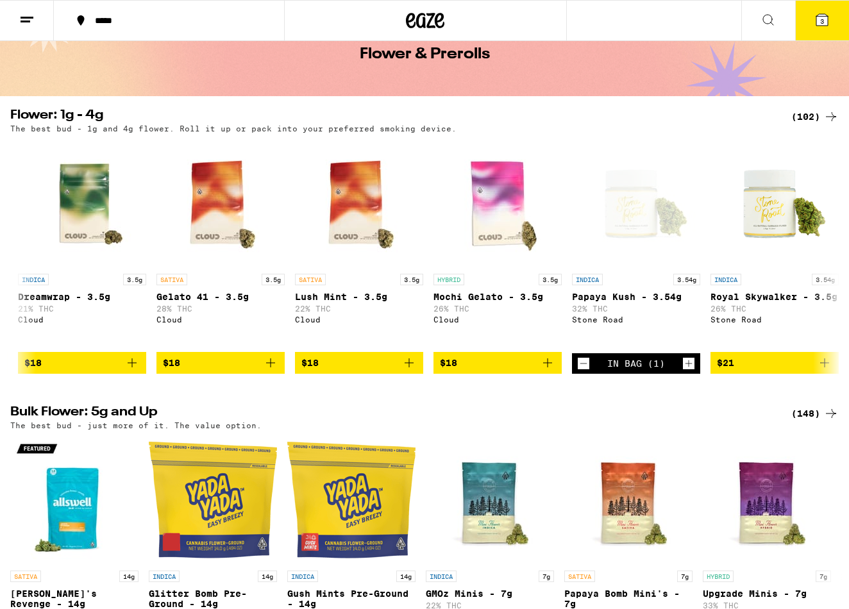
click at [822, 28] on button "3" at bounding box center [822, 21] width 54 height 40
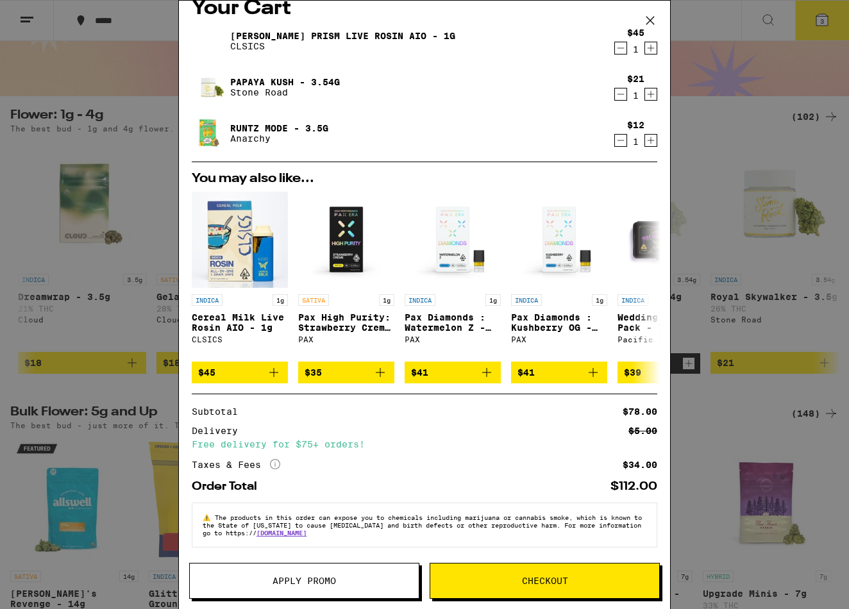
scroll to position [29, 0]
click at [316, 568] on button "Apply Promo" at bounding box center [304, 581] width 230 height 36
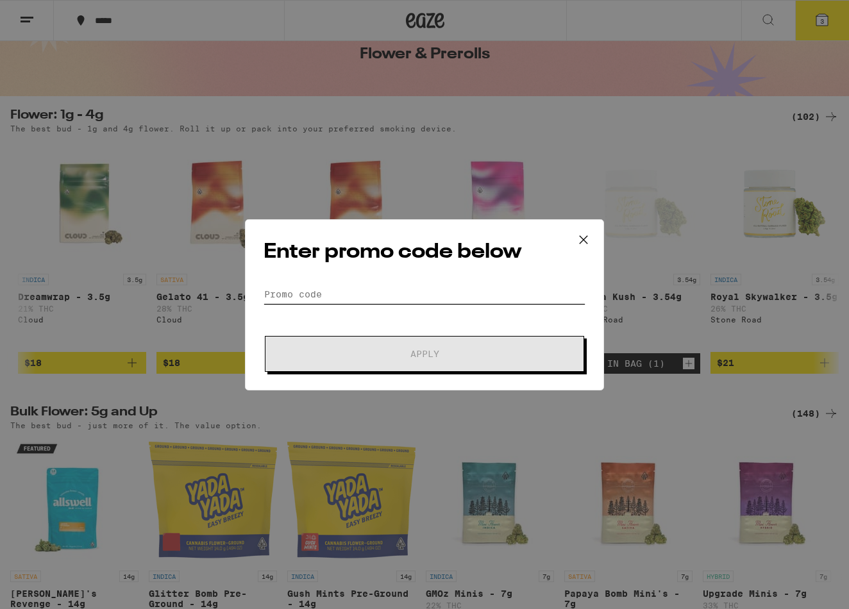
click at [353, 289] on input "Promo Code" at bounding box center [425, 294] width 322 height 19
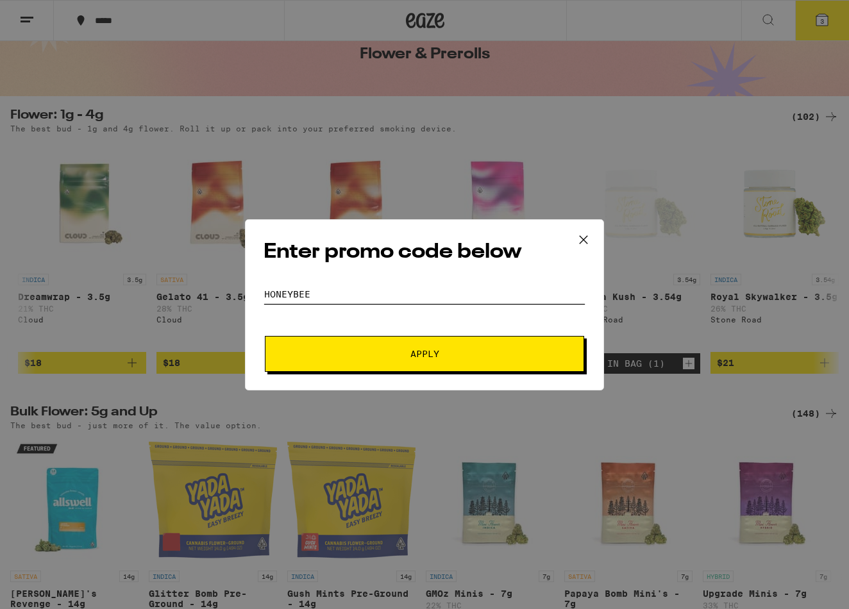
type input "honeybee"
click at [367, 346] on button "Apply" at bounding box center [424, 354] width 319 height 36
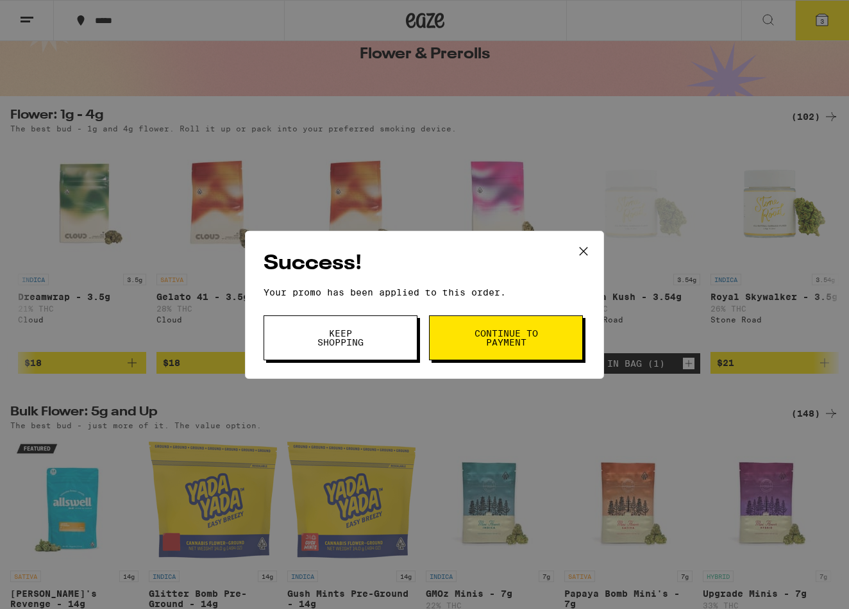
click at [353, 353] on button "Keep Shopping" at bounding box center [341, 338] width 154 height 45
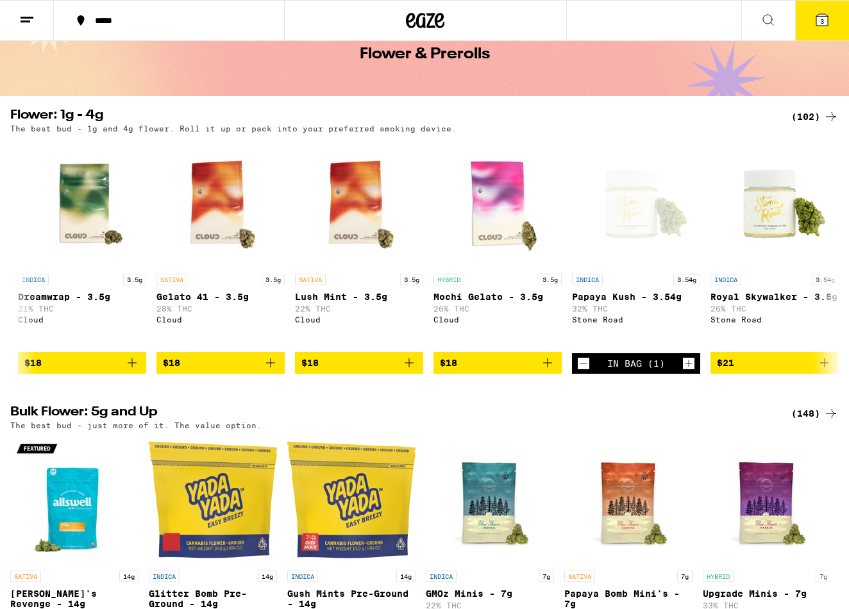
click at [820, 14] on icon at bounding box center [822, 20] width 12 height 12
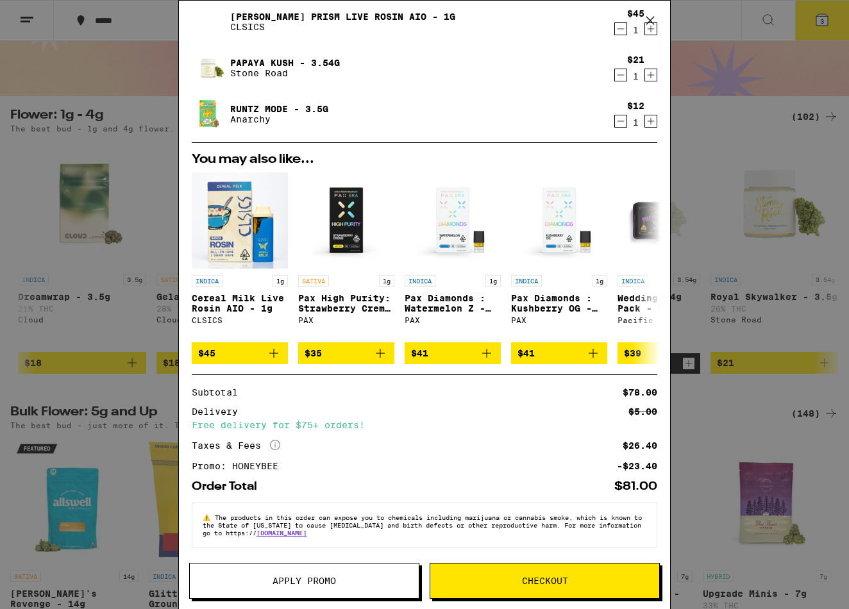
scroll to position [48, 0]
click at [564, 577] on span "Checkout" at bounding box center [545, 581] width 46 height 9
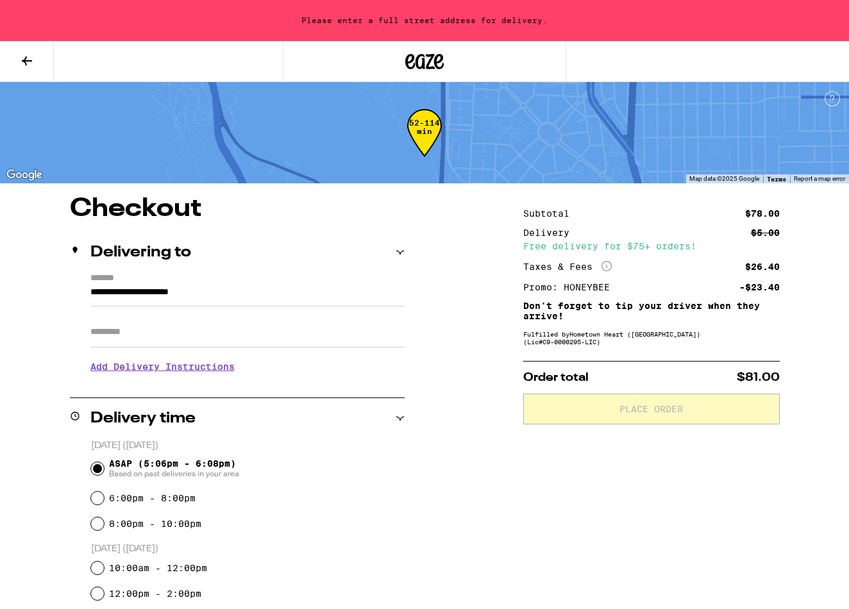
click at [15, 56] on button at bounding box center [27, 62] width 54 height 40
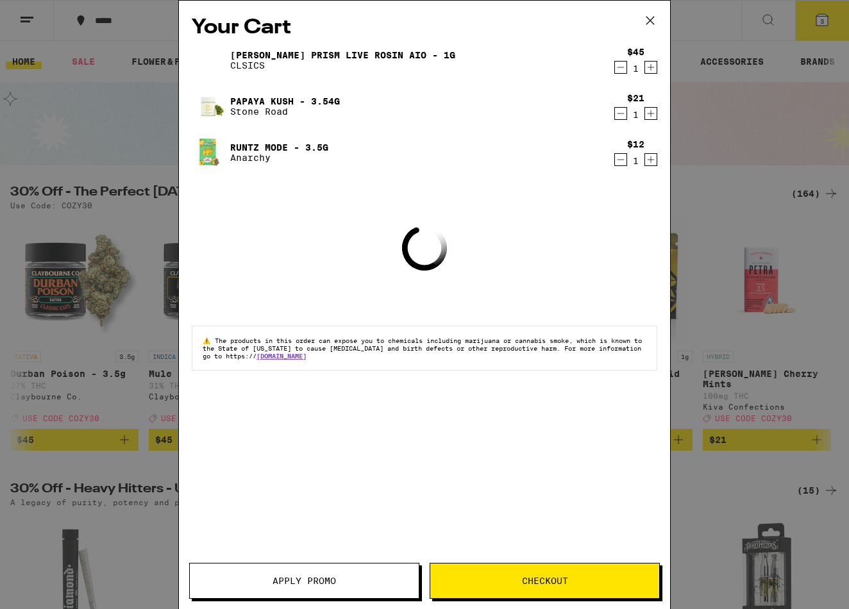
click at [654, 20] on icon at bounding box center [650, 20] width 19 height 19
click at [647, 18] on icon at bounding box center [650, 20] width 19 height 19
click at [656, 19] on icon at bounding box center [650, 20] width 19 height 19
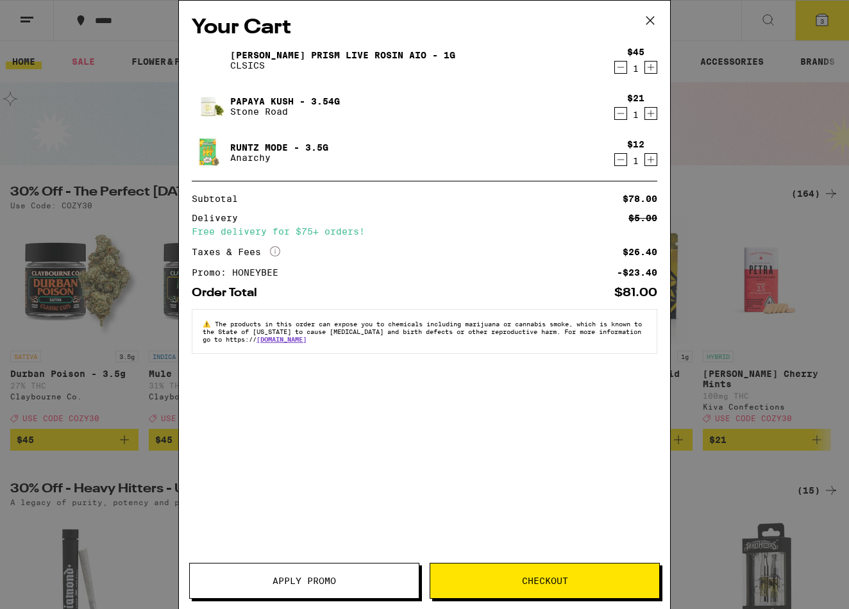
click at [646, 20] on icon at bounding box center [650, 20] width 19 height 19
click at [654, 20] on icon at bounding box center [650, 20] width 19 height 19
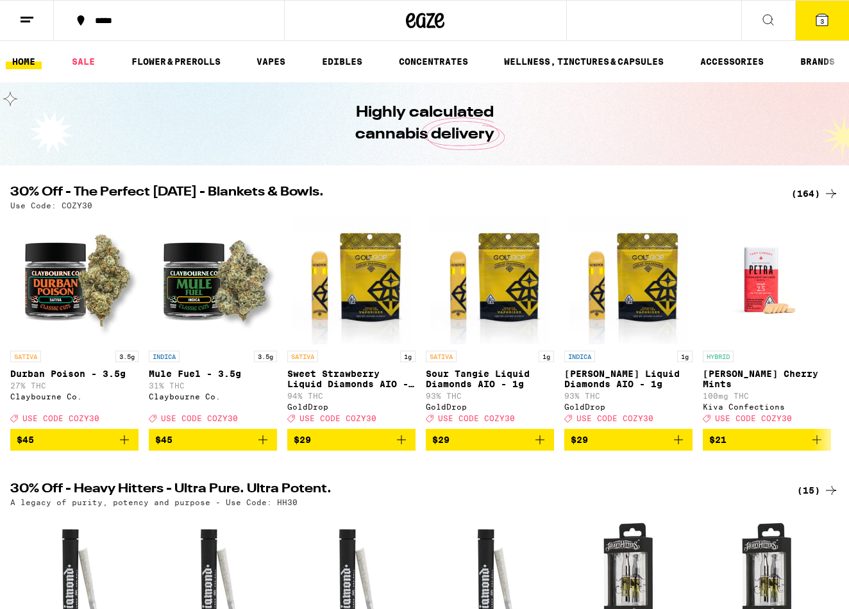
click at [756, 17] on div "Your Cart [PERSON_NAME] Prism Live Rosin AIO - 1g CLSICS $45 1 Papaya Kush - 3.…" at bounding box center [424, 304] width 849 height 609
click at [763, 18] on icon at bounding box center [768, 19] width 15 height 15
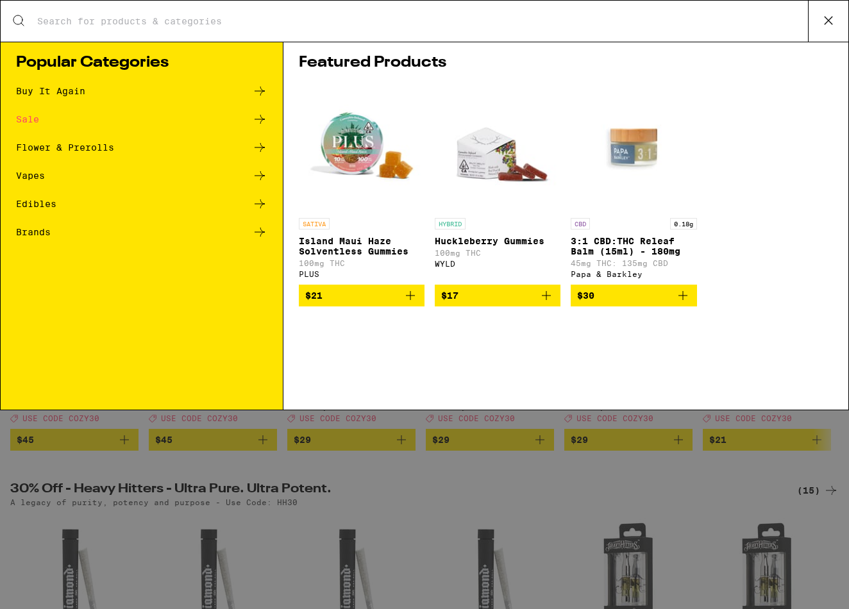
click at [208, 26] on input "Search for Products" at bounding box center [423, 21] width 772 height 12
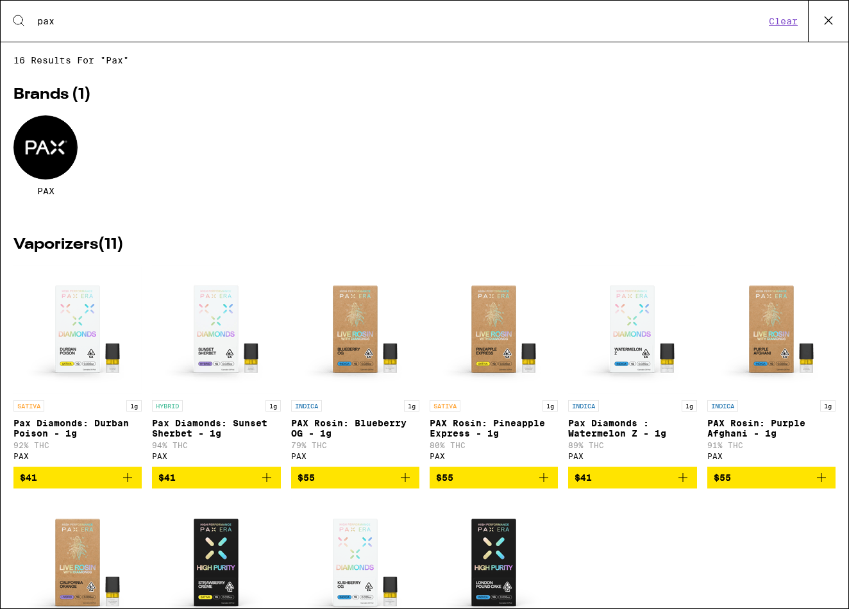
type input "pax"
click at [60, 153] on div at bounding box center [45, 147] width 64 height 64
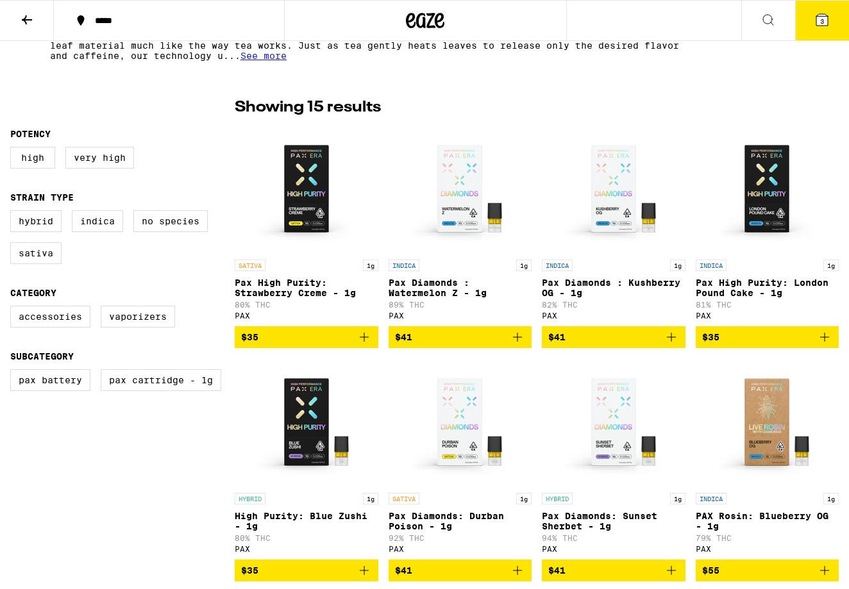
scroll to position [289, 0]
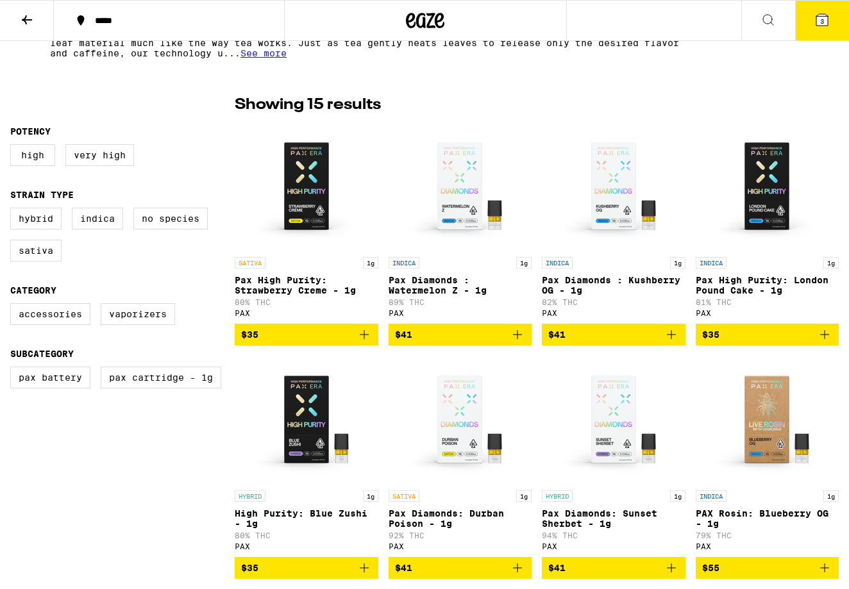
click at [756, 24] on button at bounding box center [768, 21] width 54 height 40
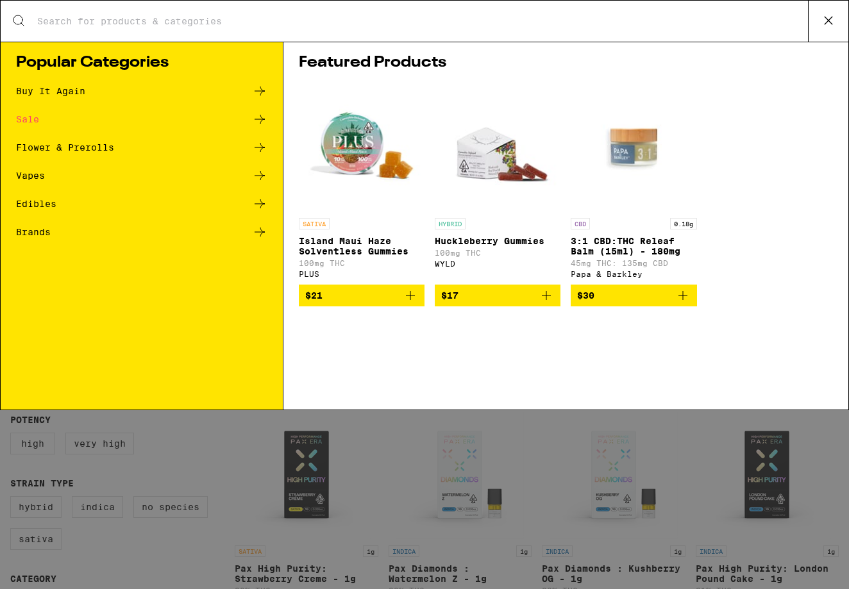
scroll to position [0, 0]
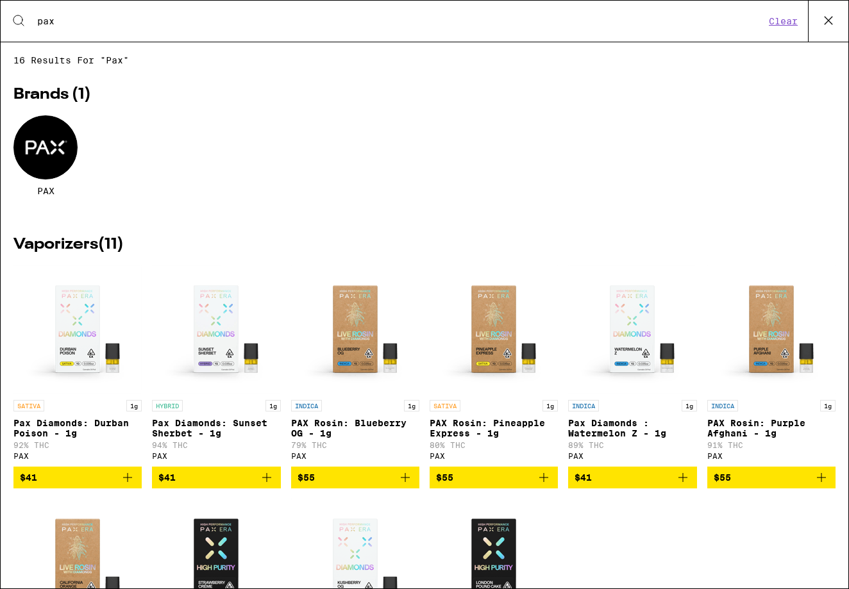
type input "pax"
click at [825, 21] on icon at bounding box center [828, 20] width 19 height 19
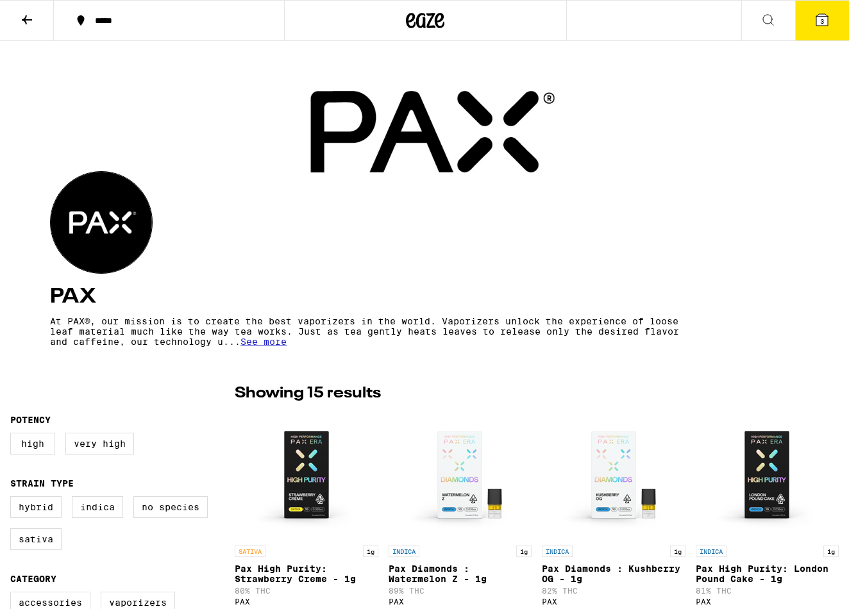
click at [811, 23] on button "3" at bounding box center [822, 21] width 54 height 40
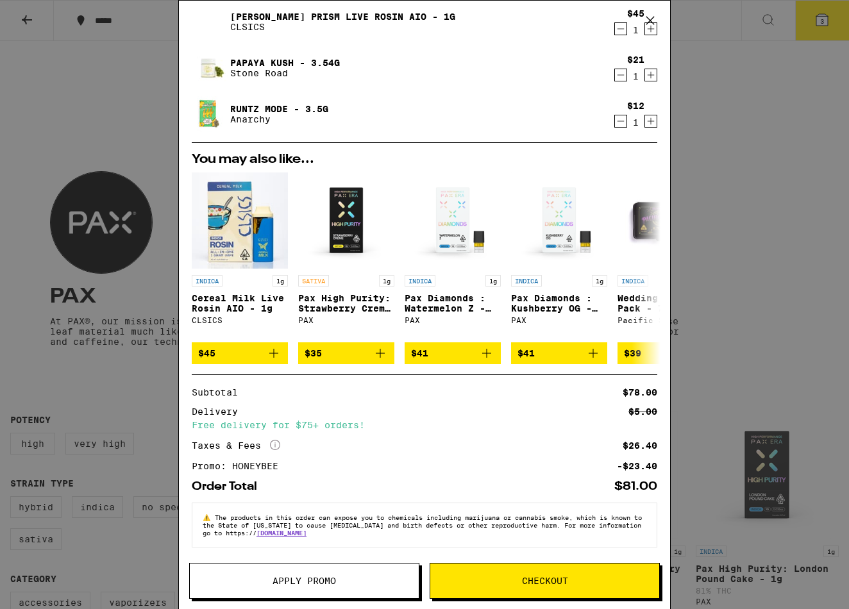
scroll to position [48, 0]
click at [556, 577] on span "Checkout" at bounding box center [545, 581] width 46 height 9
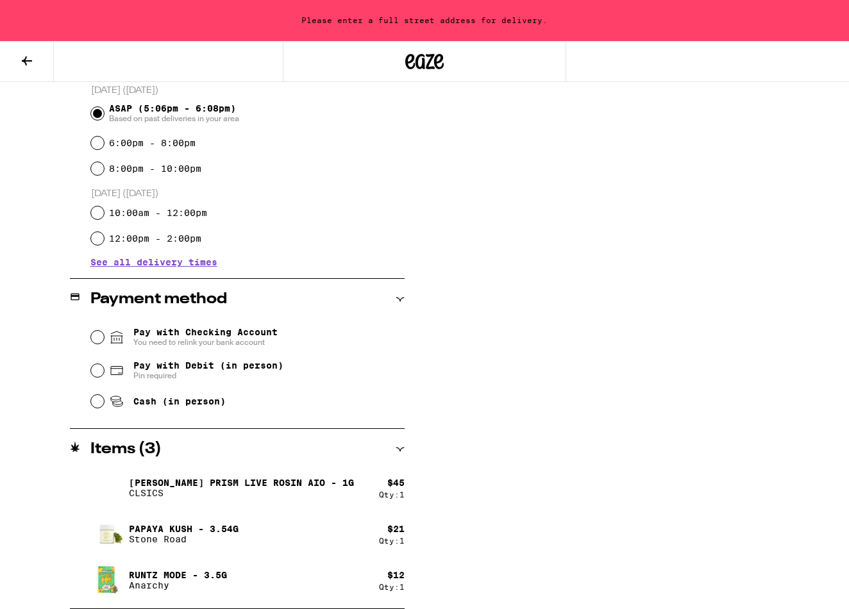
scroll to position [355, 0]
click at [100, 377] on input "Pay with Debit (in person) Pin required" at bounding box center [97, 370] width 13 height 13
radio input "true"
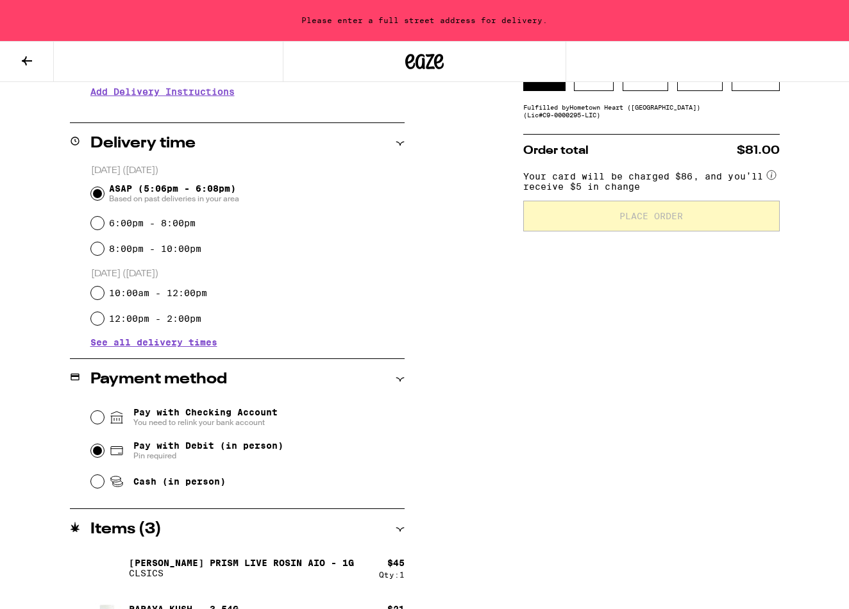
scroll to position [273, 0]
